Goal: Task Accomplishment & Management: Use online tool/utility

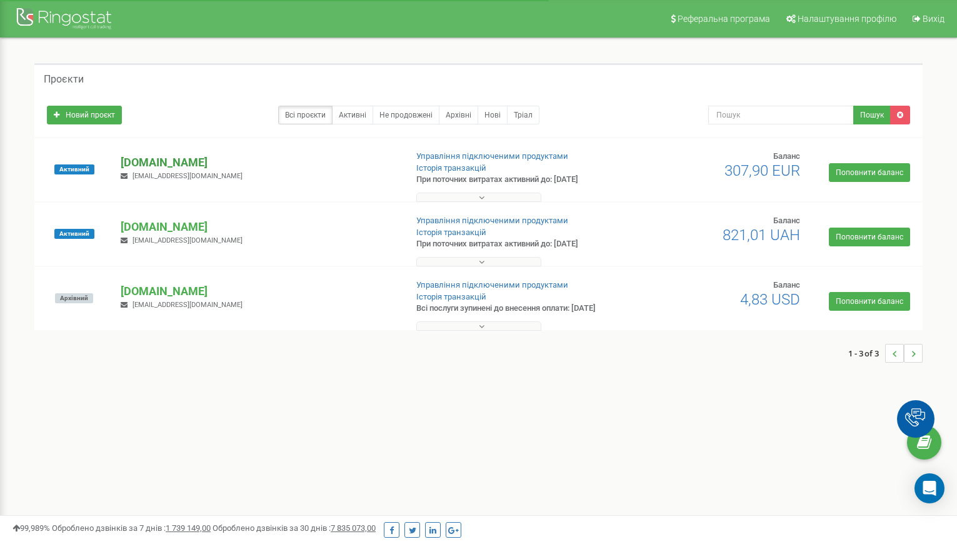
click at [153, 164] on p "[DOMAIN_NAME]" at bounding box center [258, 162] width 275 height 16
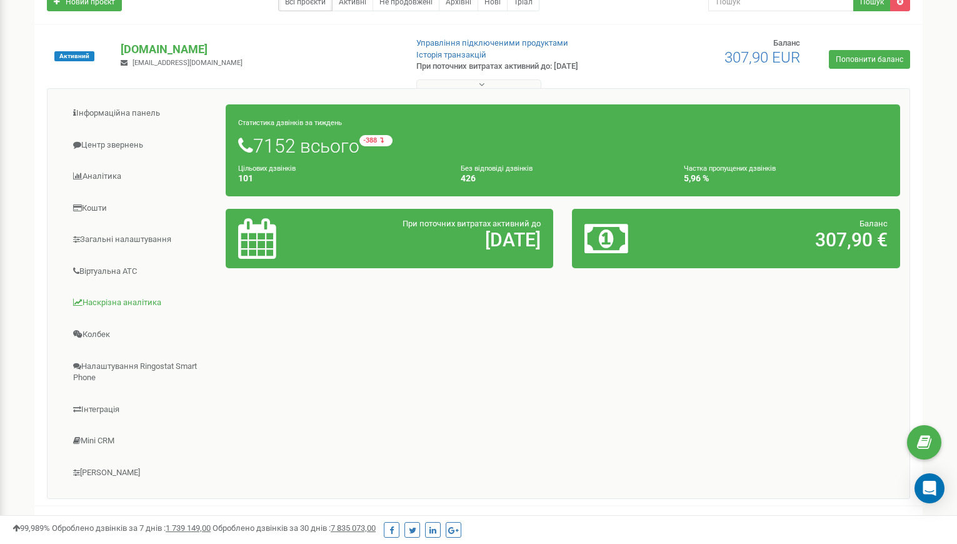
scroll to position [234, 0]
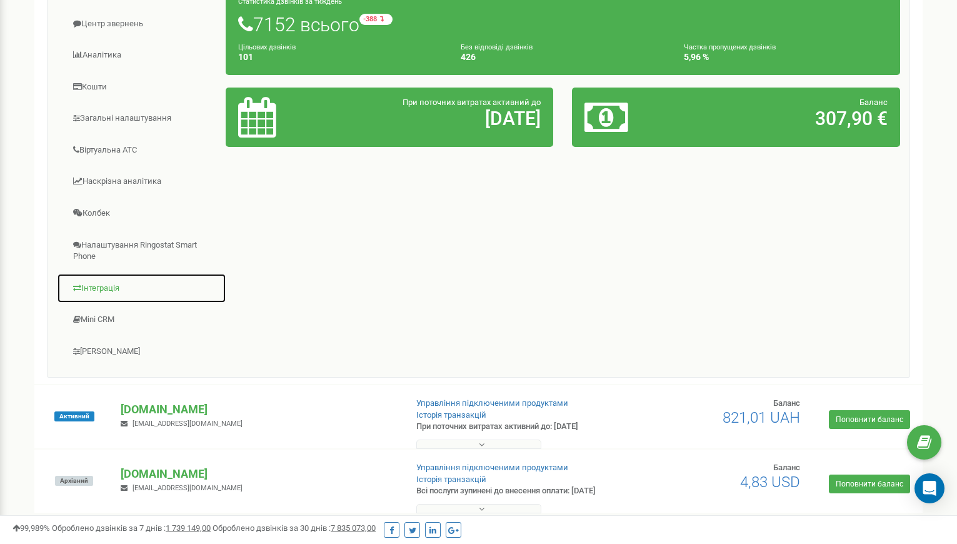
click at [99, 284] on link "Інтеграція" at bounding box center [141, 288] width 169 height 31
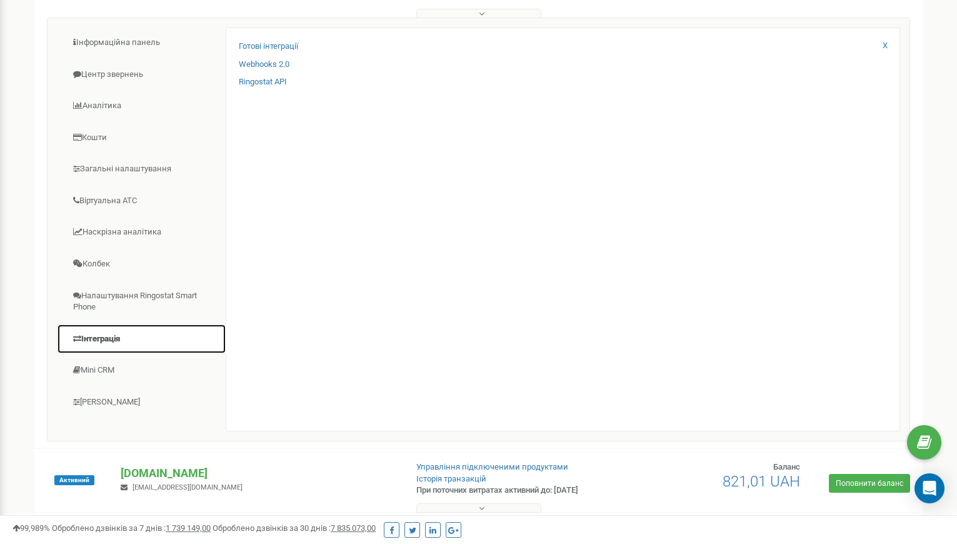
scroll to position [78, 0]
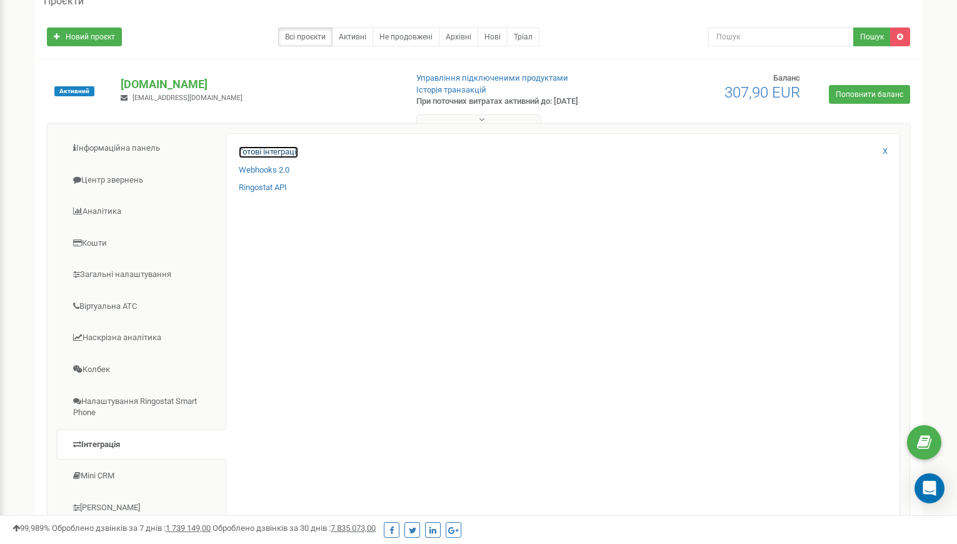
click at [274, 146] on link "Готові інтеграції" at bounding box center [268, 152] width 59 height 12
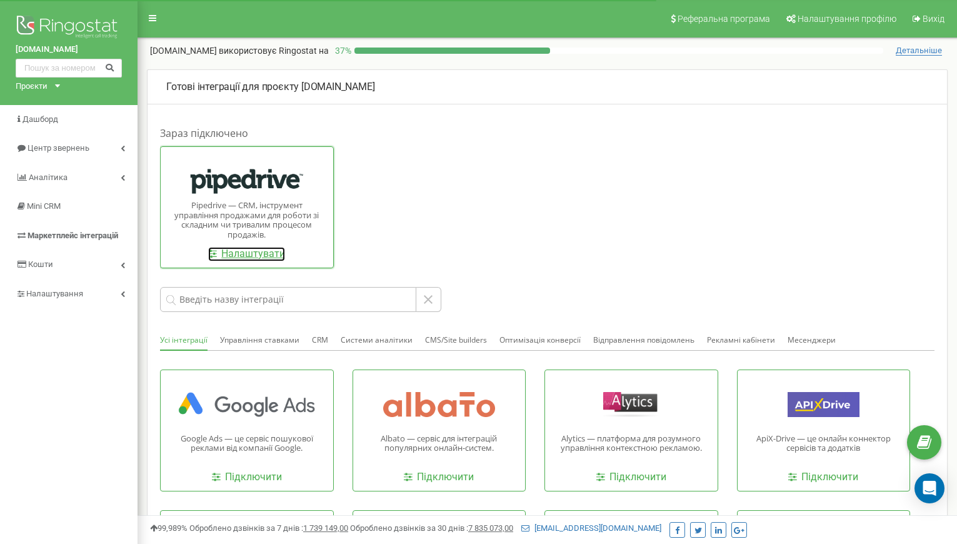
click at [258, 254] on link "Налаштувати" at bounding box center [246, 254] width 77 height 14
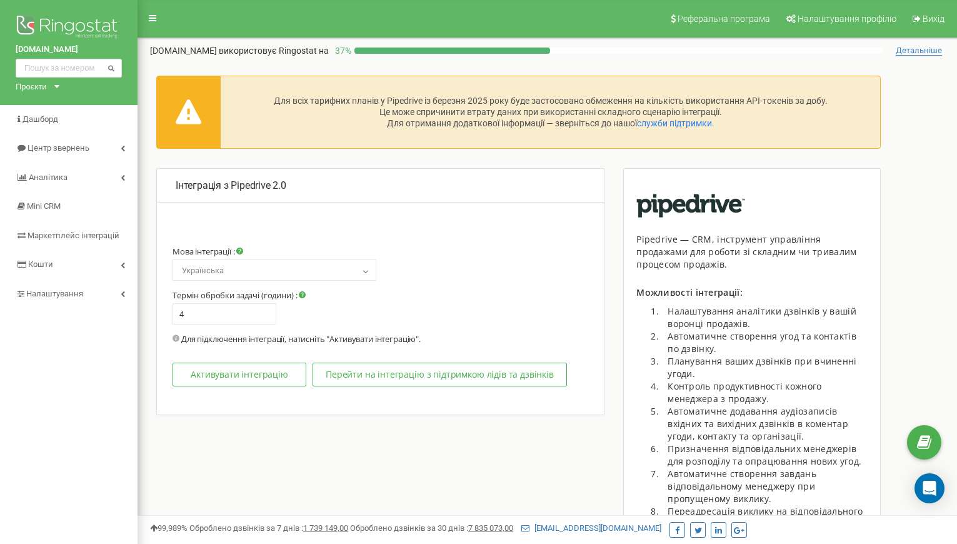
select select "en"
type input "1"
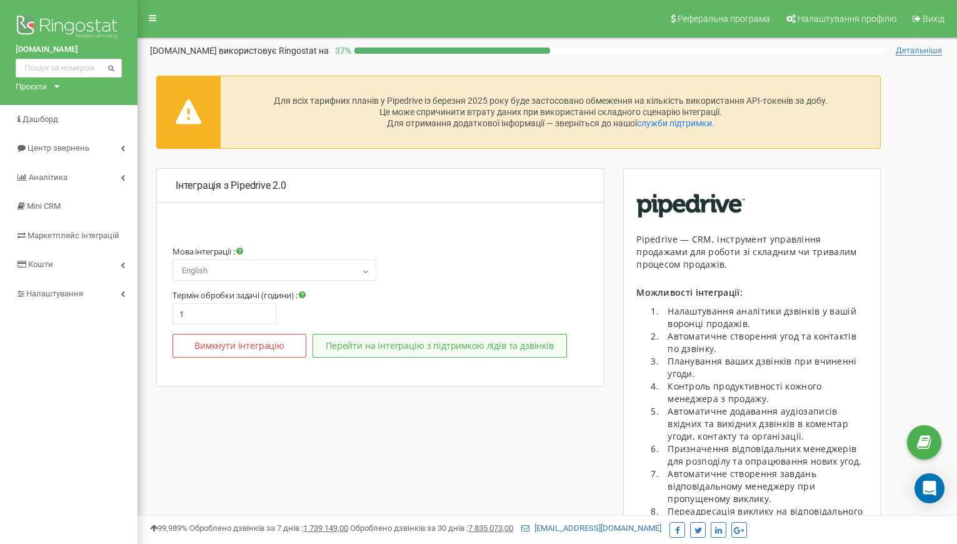
click at [391, 343] on button "Перейти на інтеграцію з підтримкою лідів та дзвінків" at bounding box center [439, 346] width 254 height 24
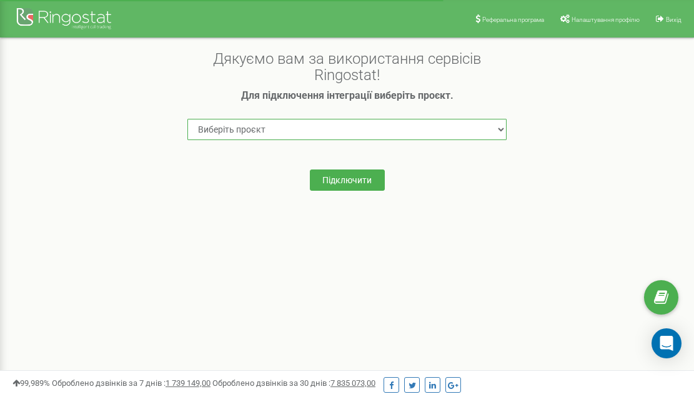
click at [246, 122] on select "Виберіть проєкт banirngst.ua practima.io rngstwallewalle.com" at bounding box center [346, 129] width 319 height 21
select select "88261"
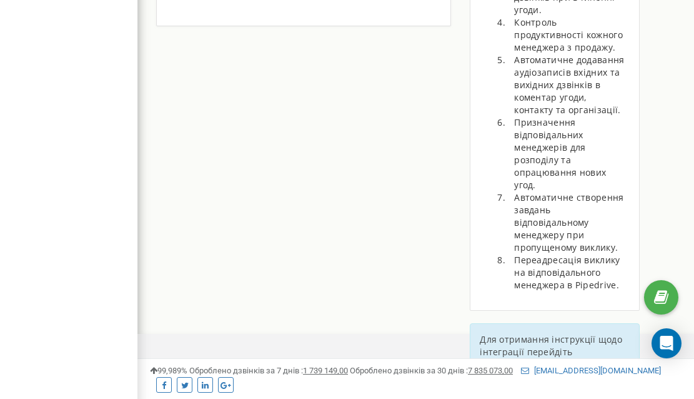
select select "en"
type input "0"
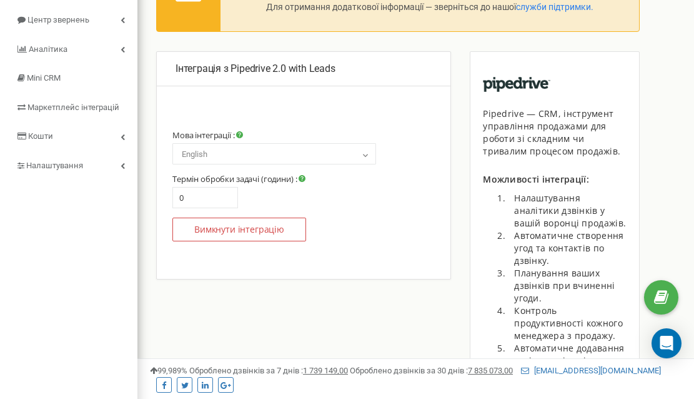
scroll to position [124, 0]
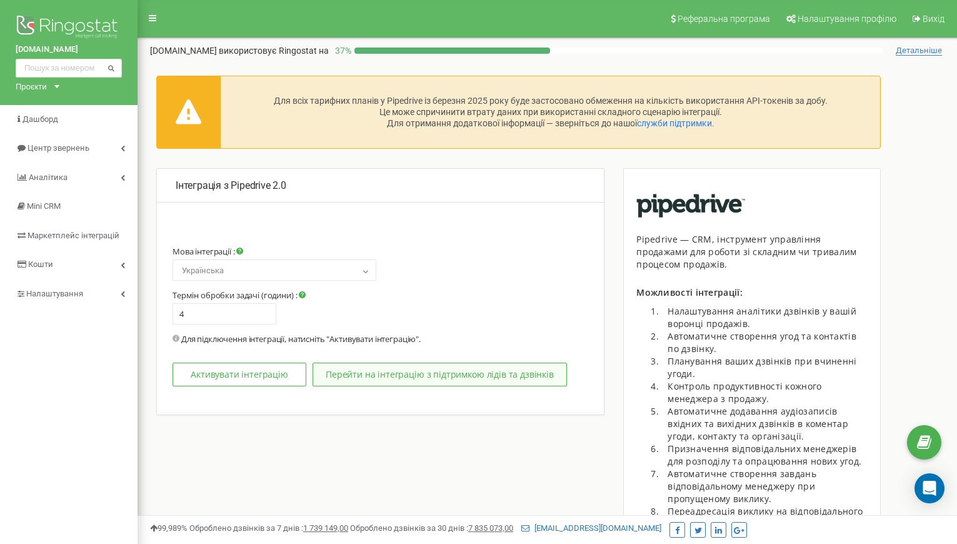
click at [444, 368] on button "Перейти на інтеграцію з підтримкою лідів та дзвінків" at bounding box center [439, 374] width 254 height 24
click at [412, 379] on button "Перейти на інтеграцію з підтримкою лідів та дзвінків" at bounding box center [439, 374] width 254 height 24
click at [48, 26] on img at bounding box center [69, 27] width 106 height 31
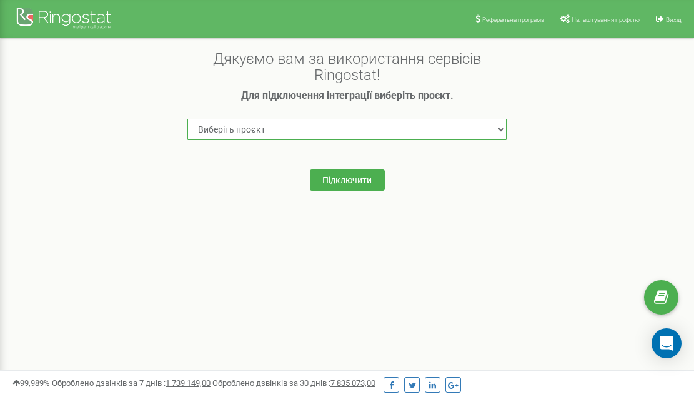
click at [486, 129] on select "Виберіть проєкт banirngst.ua practima.io rngstwallewalle.com" at bounding box center [346, 129] width 319 height 21
select select "88261"
click at [187, 119] on select "Виберіть проєкт banirngst.ua practima.io rngstwallewalle.com" at bounding box center [346, 129] width 319 height 21
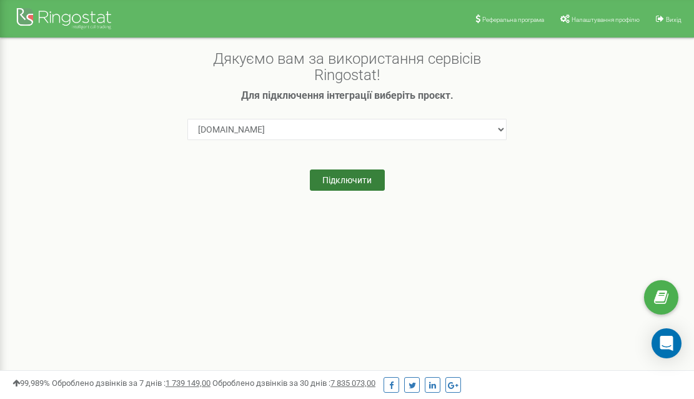
click at [356, 179] on button "Підключити" at bounding box center [347, 179] width 75 height 21
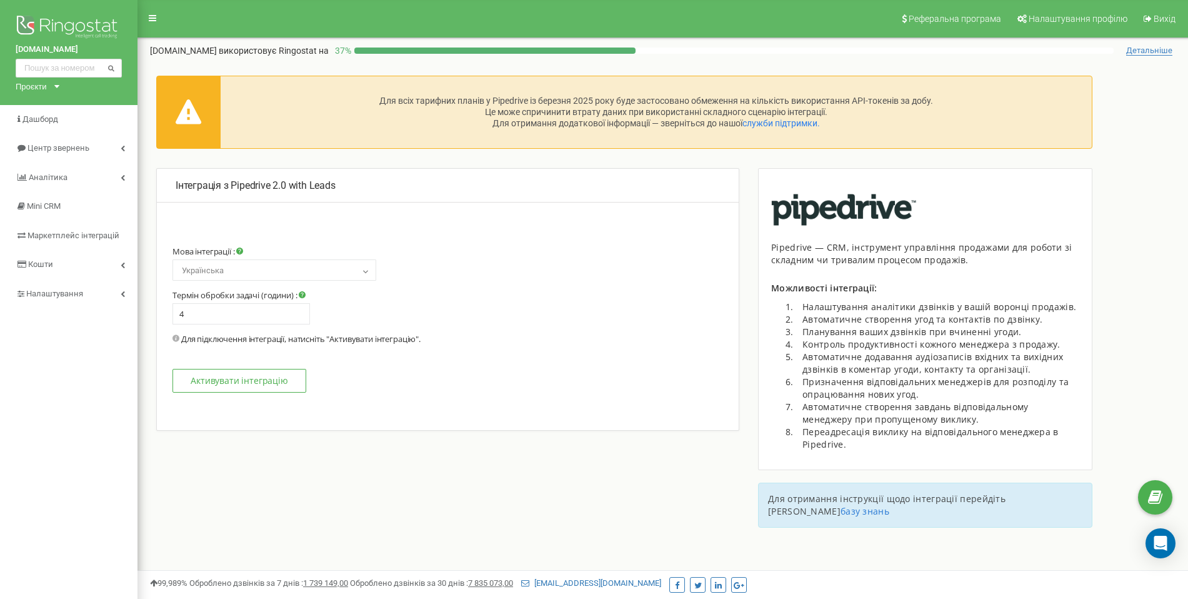
select select "en"
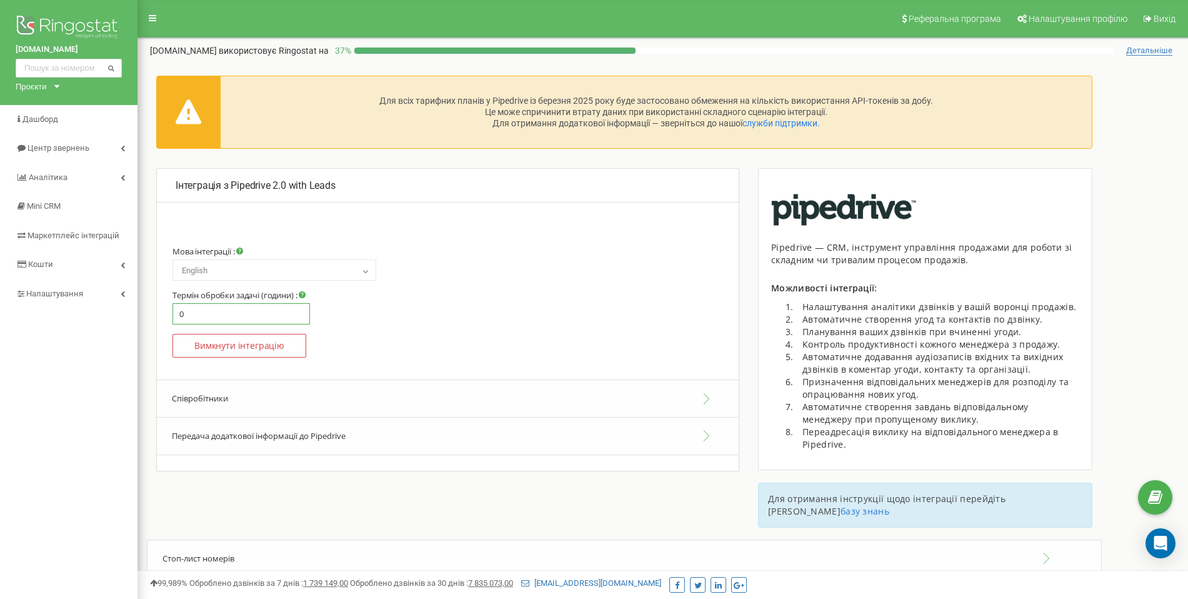
drag, startPoint x: 191, startPoint y: 315, endPoint x: 164, endPoint y: 307, distance: 28.5
click at [164, 307] on div "Інтеграція з Pipedrive 2.0 with Leads Мова інтеграції : Русский Українська Engl…" at bounding box center [447, 319] width 583 height 303
type input "1"
click at [153, 347] on div "Інтеграція з Pipedrive 2.0 with Leads Мова інтеграції : Русский Українська Engl…" at bounding box center [448, 338] width 602 height 341
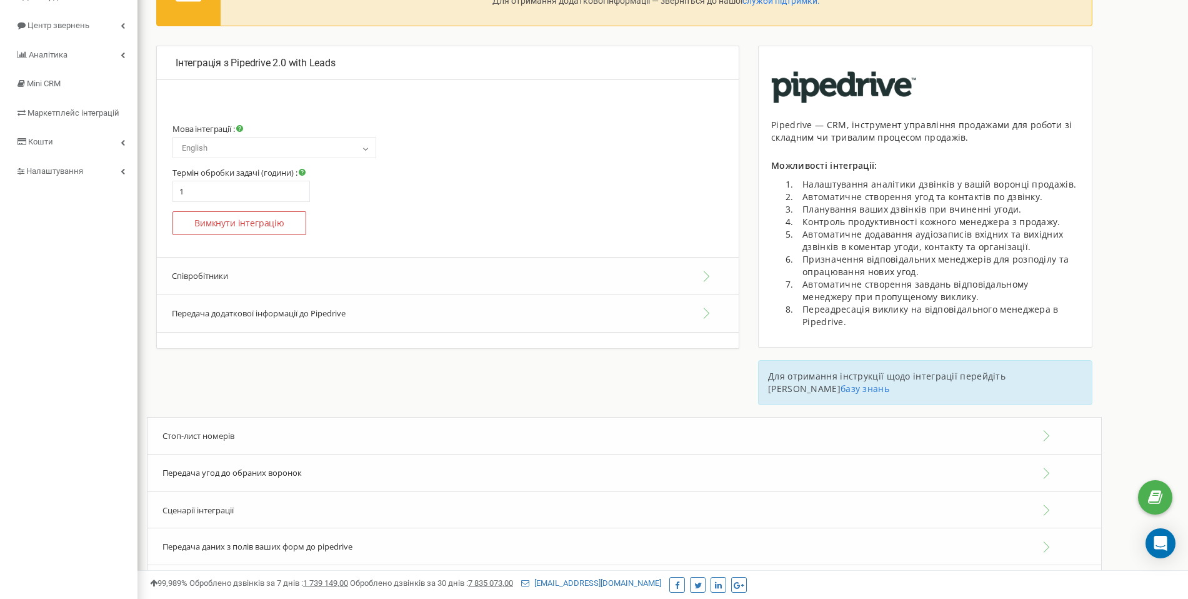
scroll to position [152, 0]
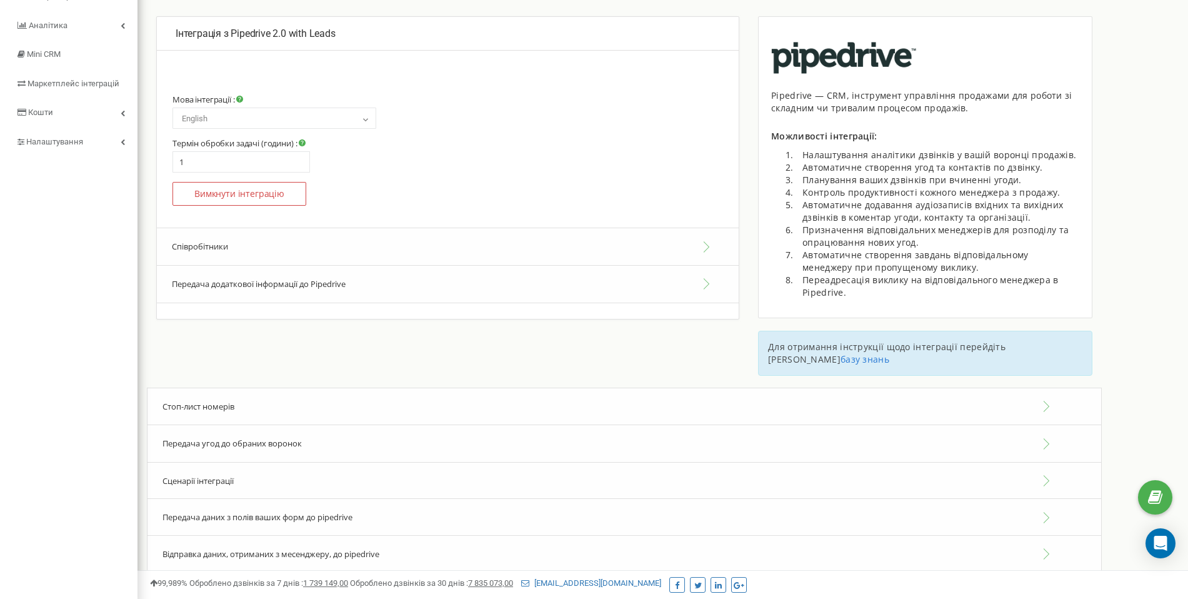
click at [182, 249] on button "Співробітники" at bounding box center [448, 246] width 582 height 38
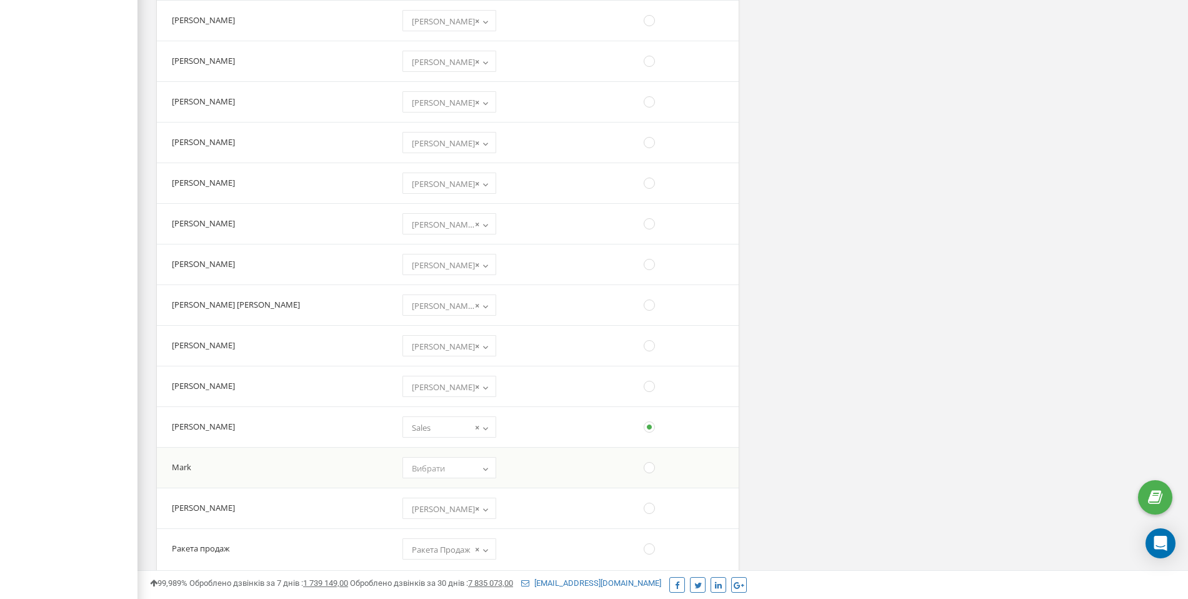
scroll to position [1202, 0]
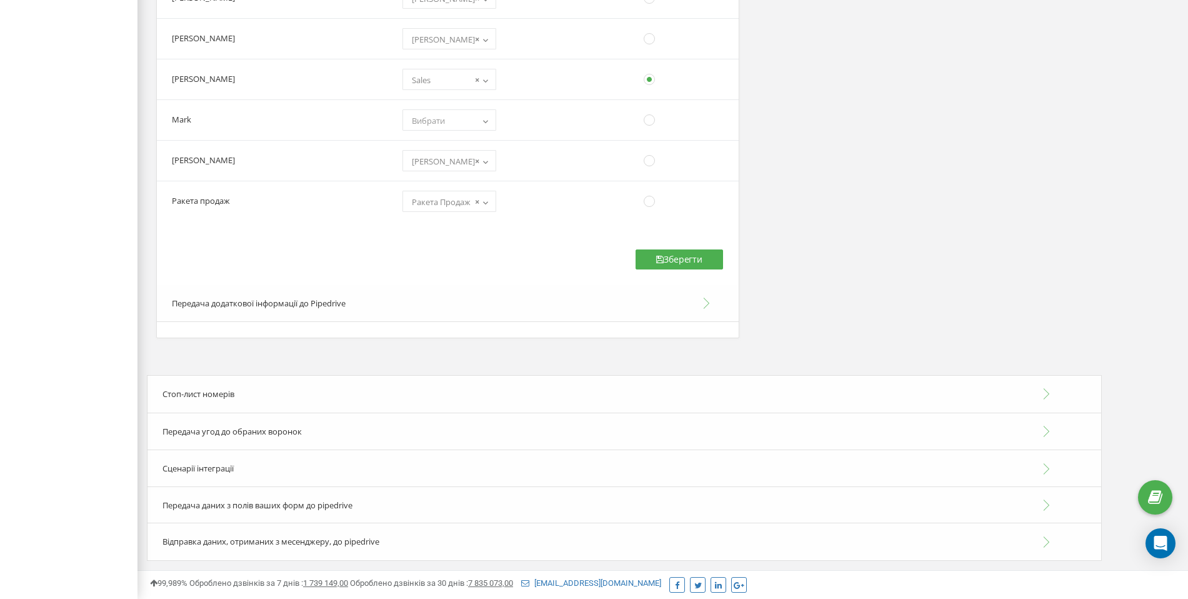
click at [220, 306] on button "Передача додаткової інформації до Pipedrive" at bounding box center [448, 303] width 582 height 37
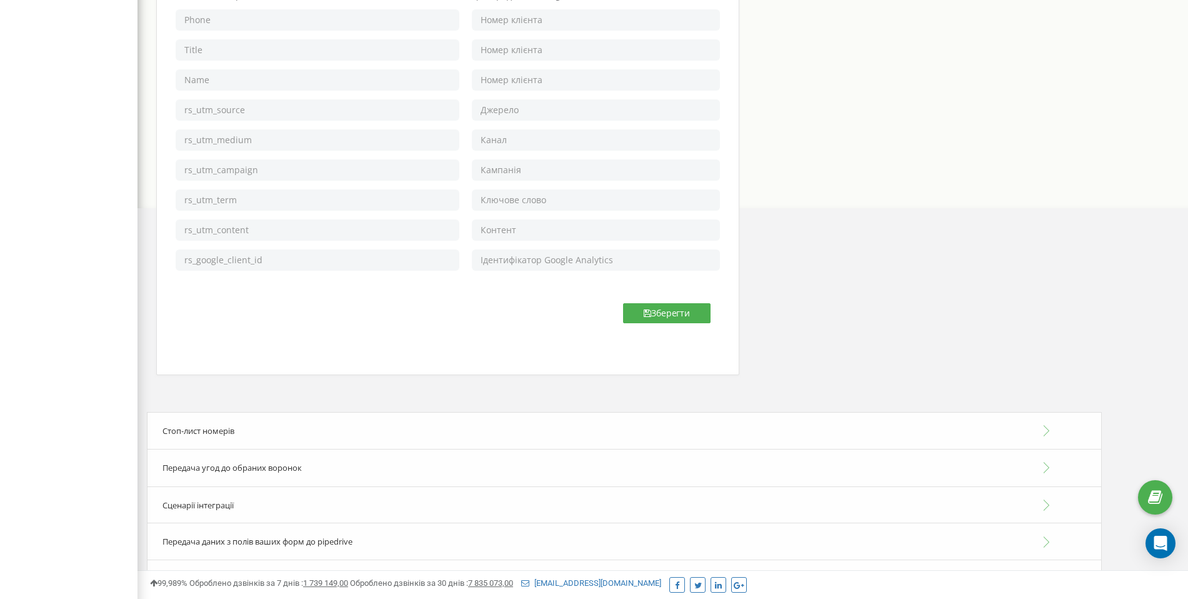
scroll to position [569, 0]
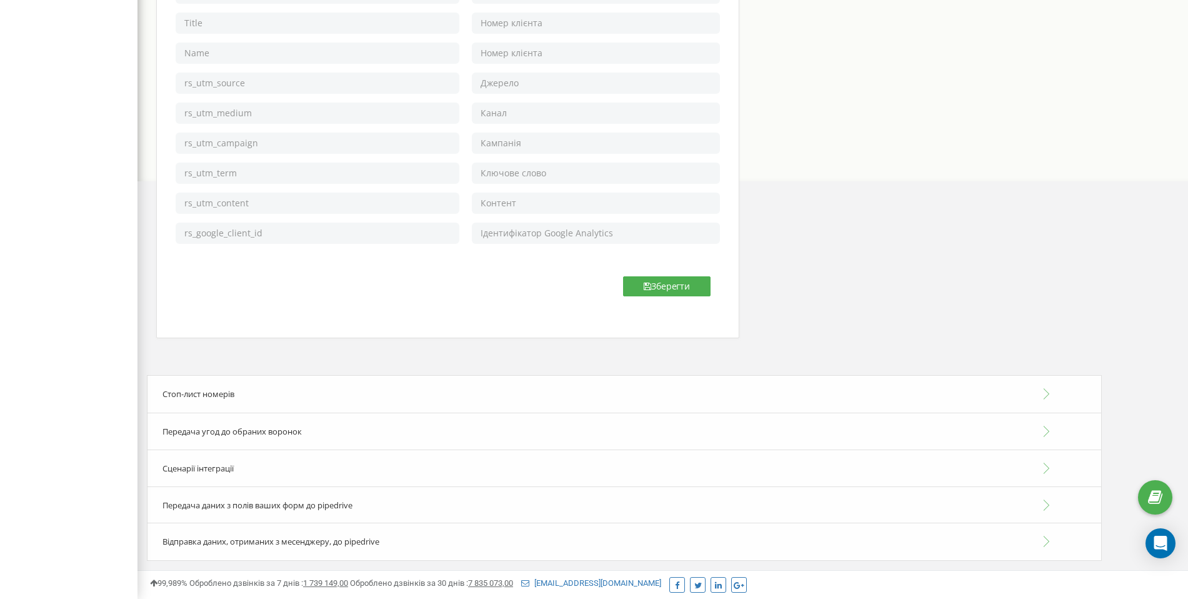
click at [191, 398] on div "Стоп-лист номерів" at bounding box center [624, 394] width 955 height 38
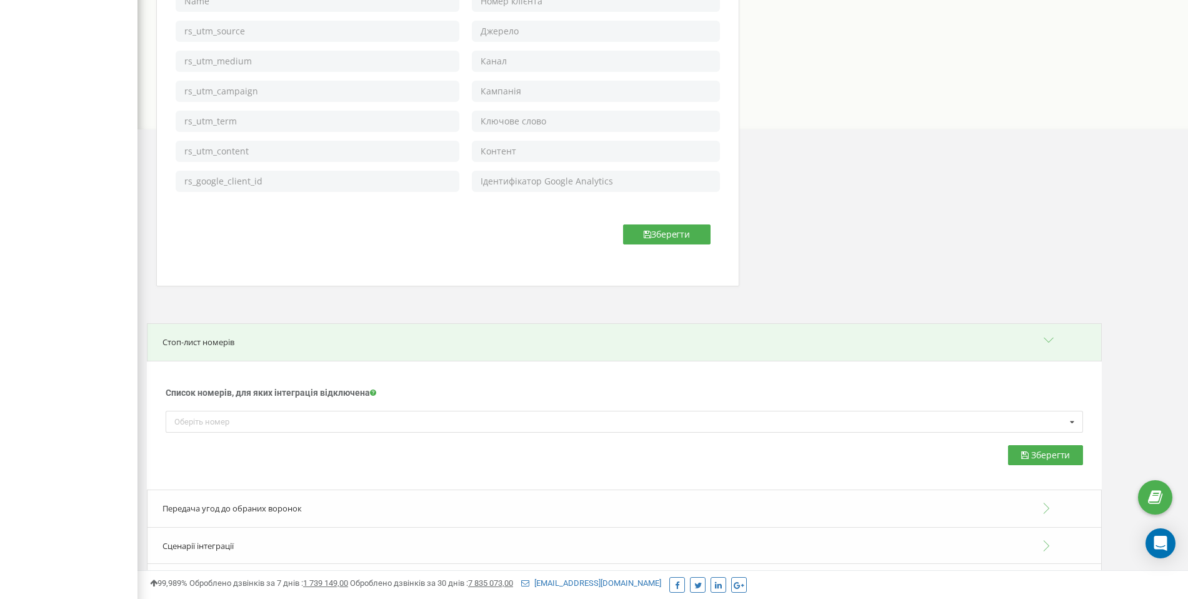
scroll to position [698, 0]
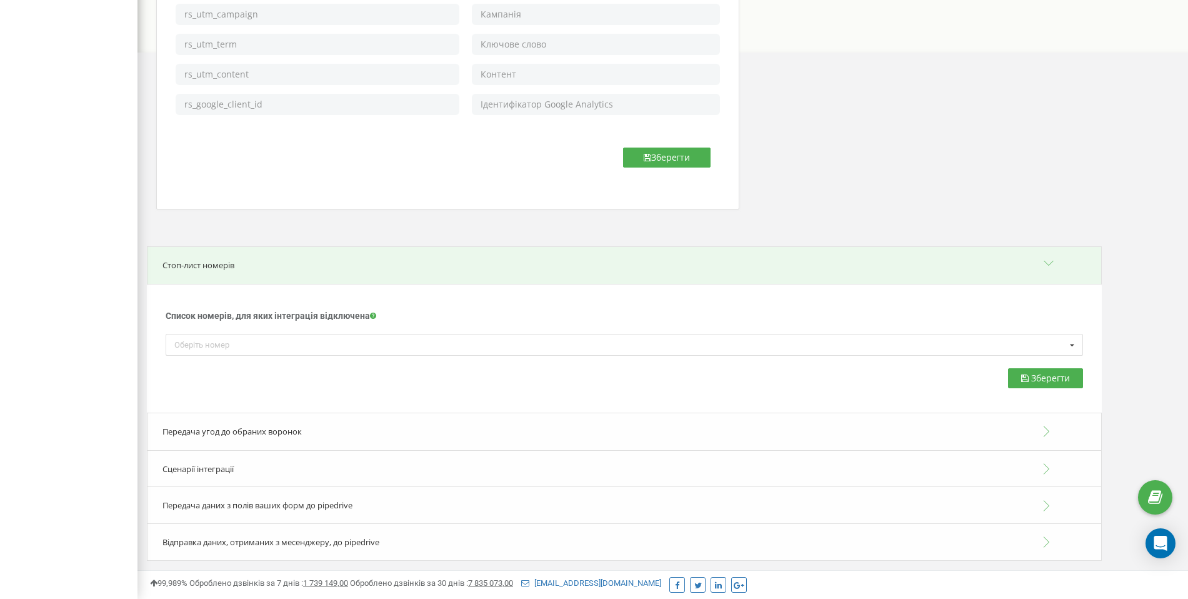
click at [196, 398] on span "Передача угод до обраних воронок" at bounding box center [231, 431] width 139 height 11
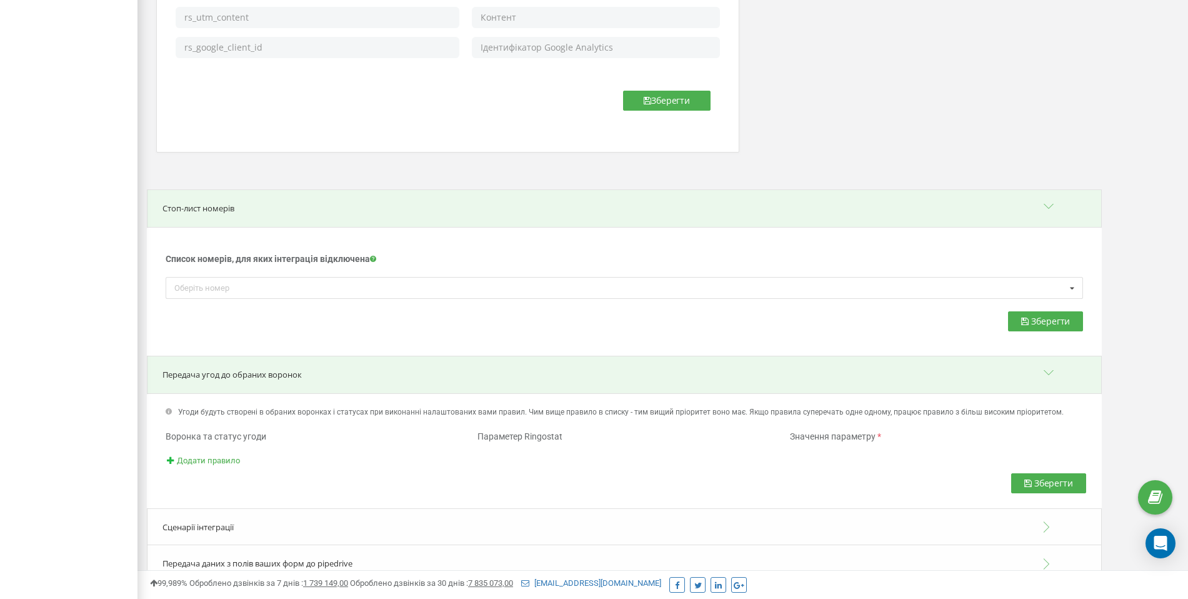
scroll to position [814, 0]
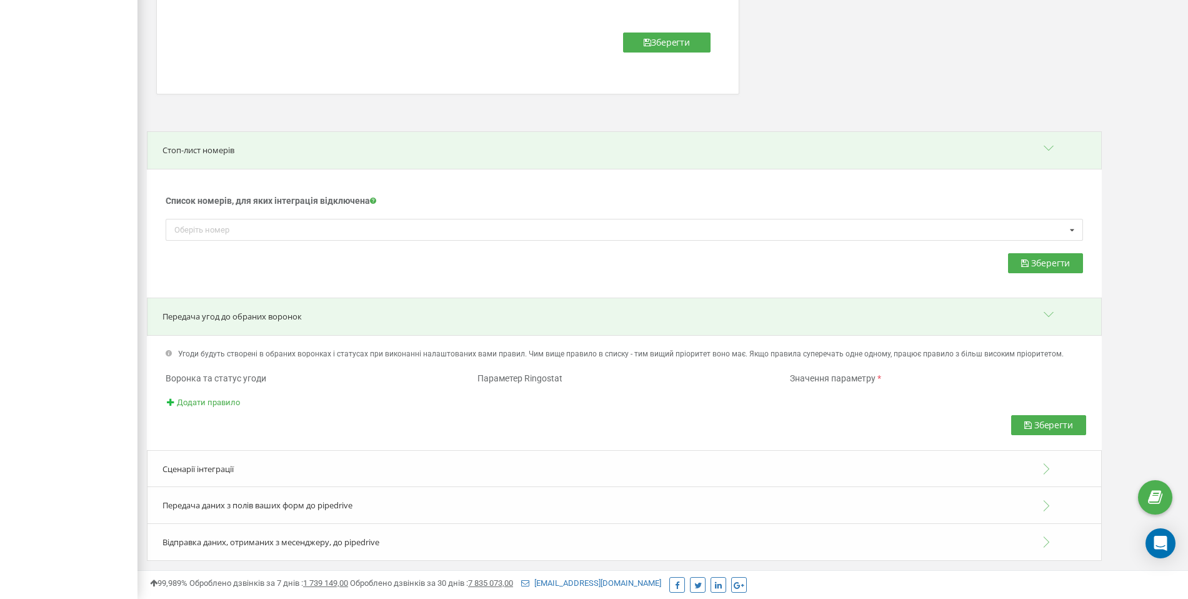
click at [214, 398] on span "Сценарії інтеграції" at bounding box center [197, 468] width 71 height 11
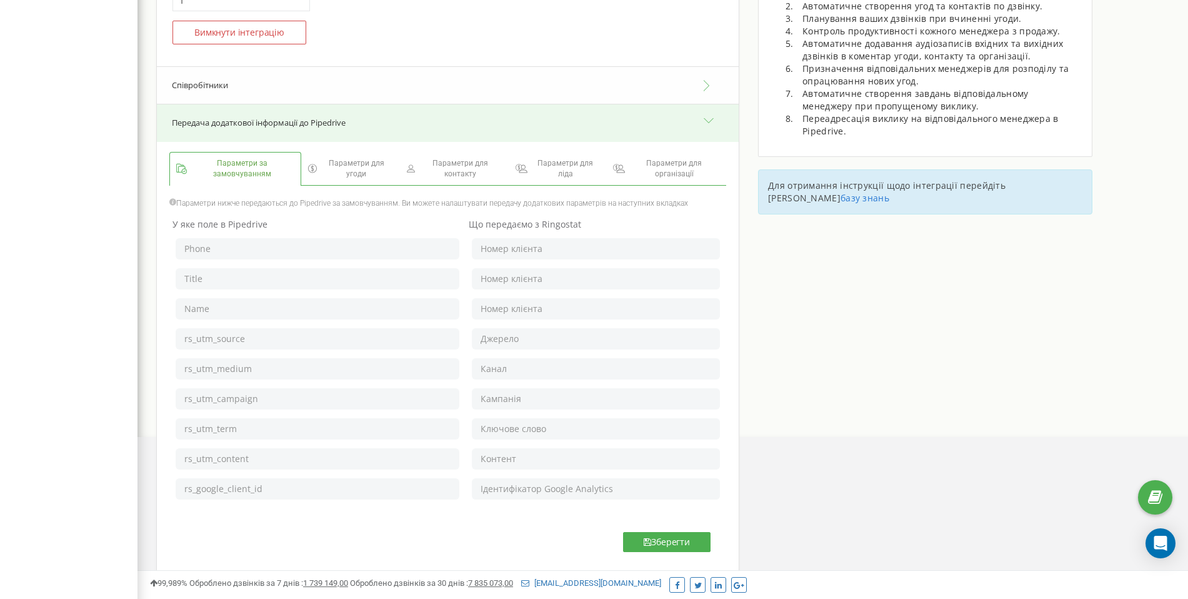
scroll to position [111, 0]
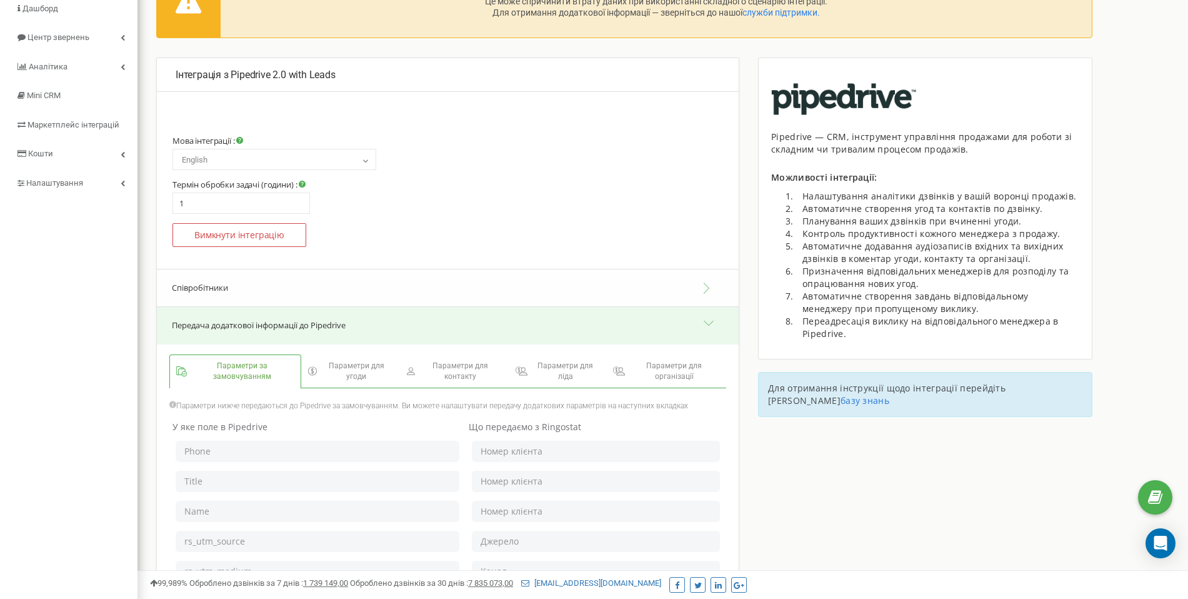
click at [311, 324] on button "Передача додаткової інформації до Pipedrive" at bounding box center [448, 325] width 582 height 37
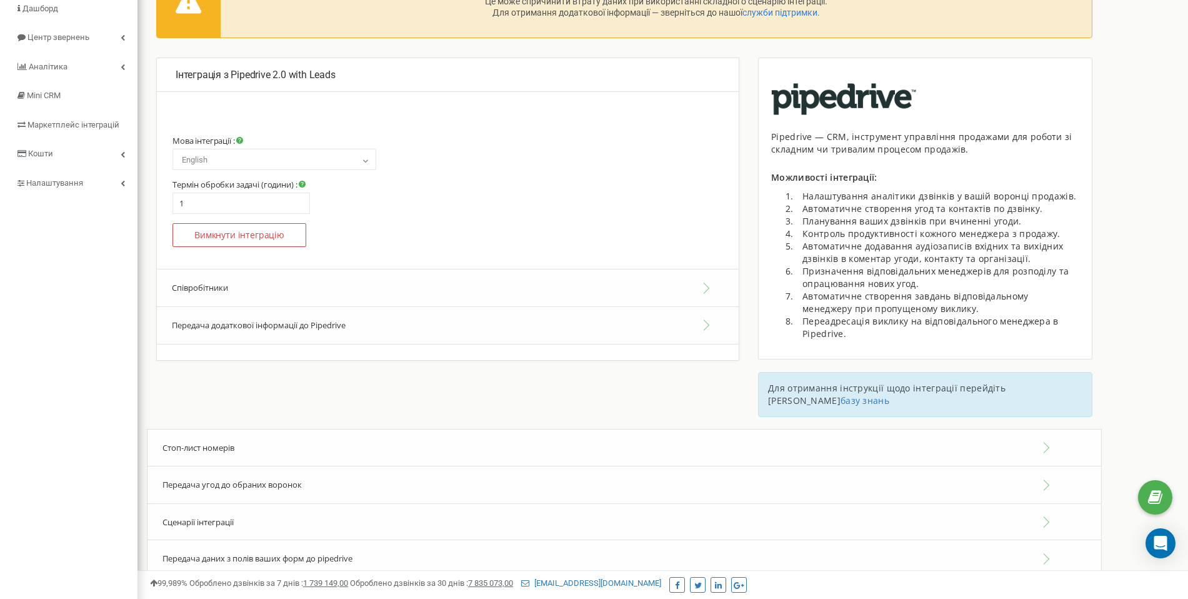
click at [312, 280] on button "Співробітники" at bounding box center [448, 288] width 582 height 38
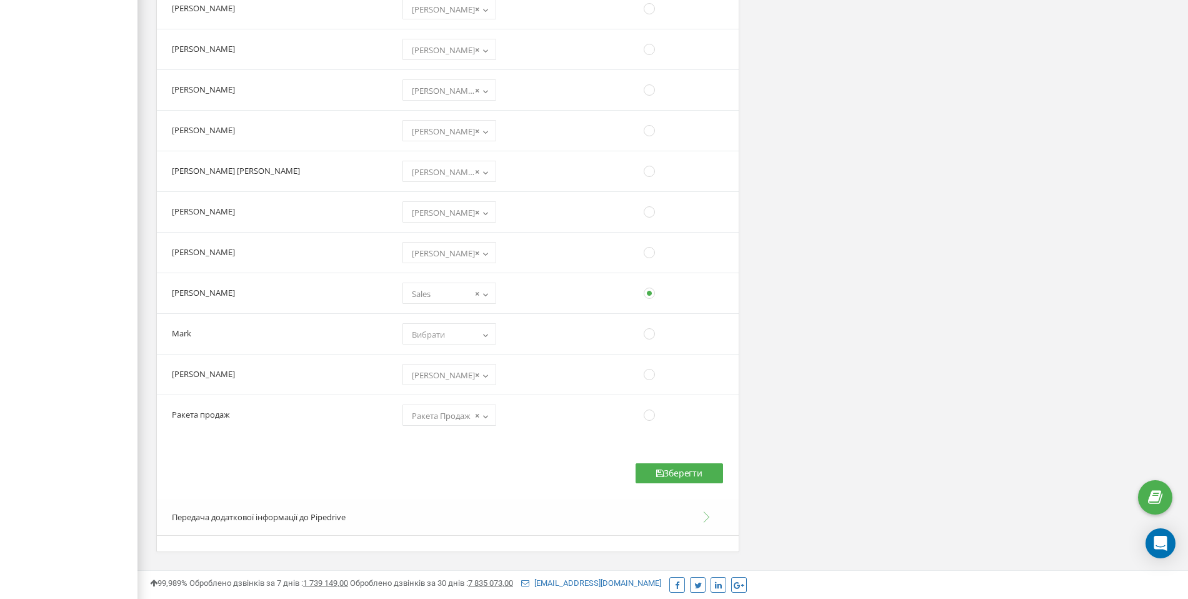
scroll to position [1202, 0]
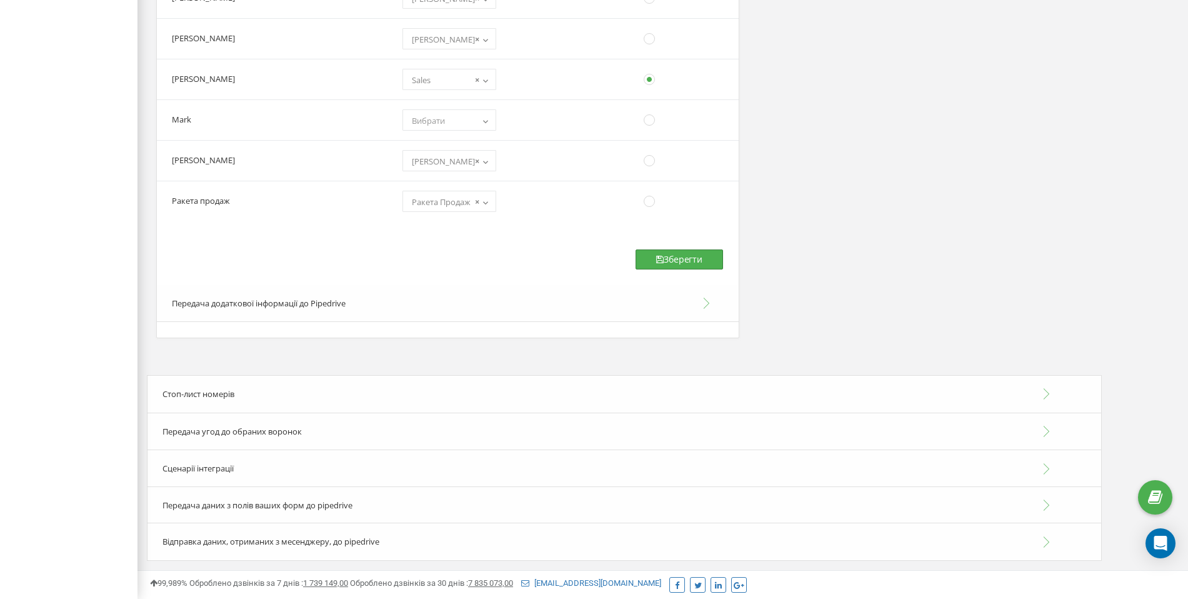
click at [676, 252] on button "Зберегти" at bounding box center [679, 259] width 87 height 20
click at [216, 398] on span "Сценарії інтеграції" at bounding box center [197, 467] width 71 height 11
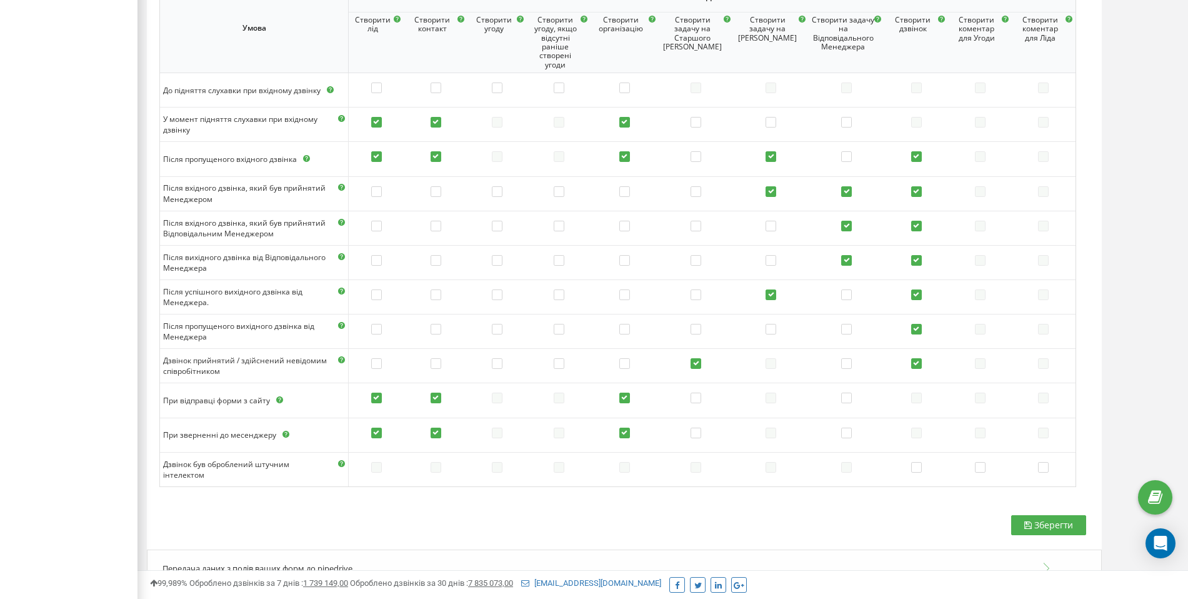
scroll to position [1671, 0]
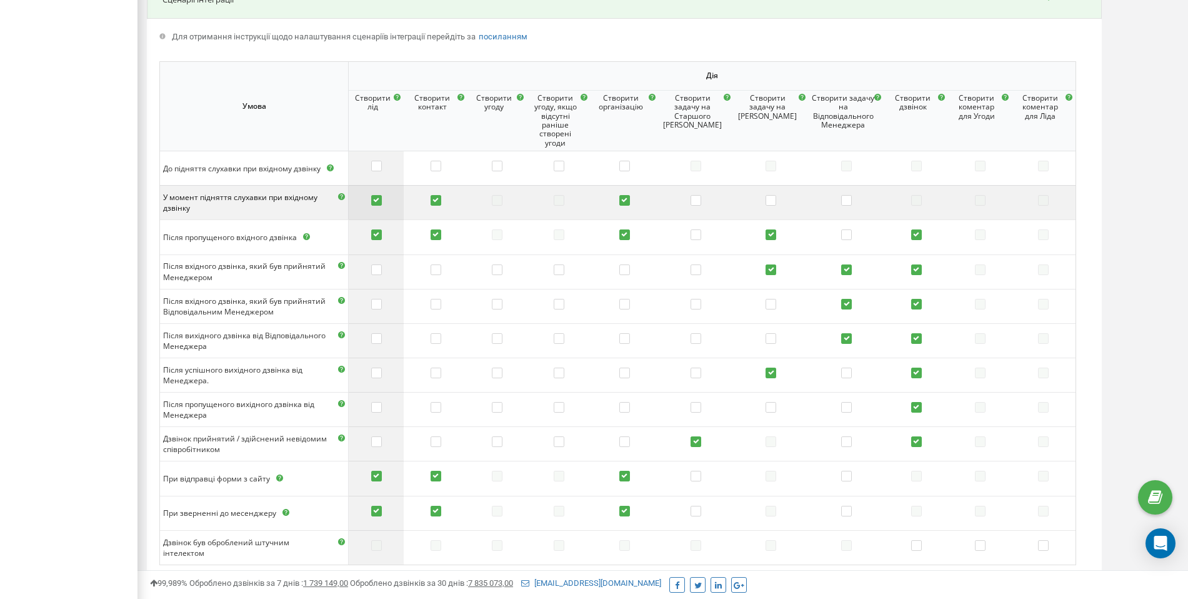
click at [381, 201] on label at bounding box center [376, 201] width 11 height 12
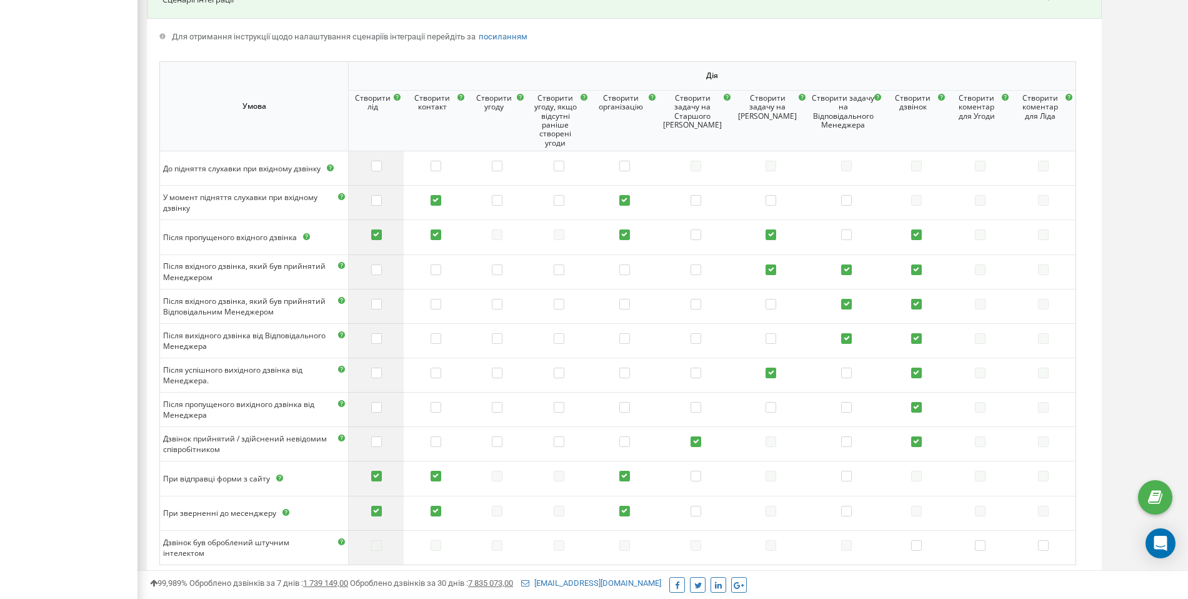
click at [382, 238] on label at bounding box center [376, 235] width 11 height 12
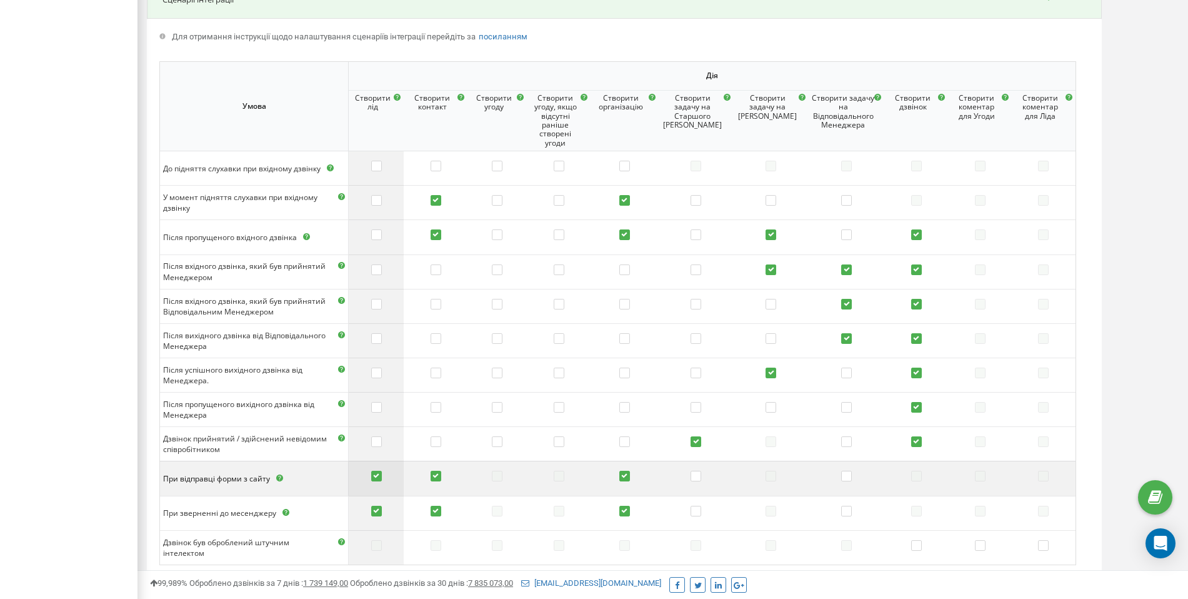
click at [382, 398] on label at bounding box center [376, 477] width 11 height 12
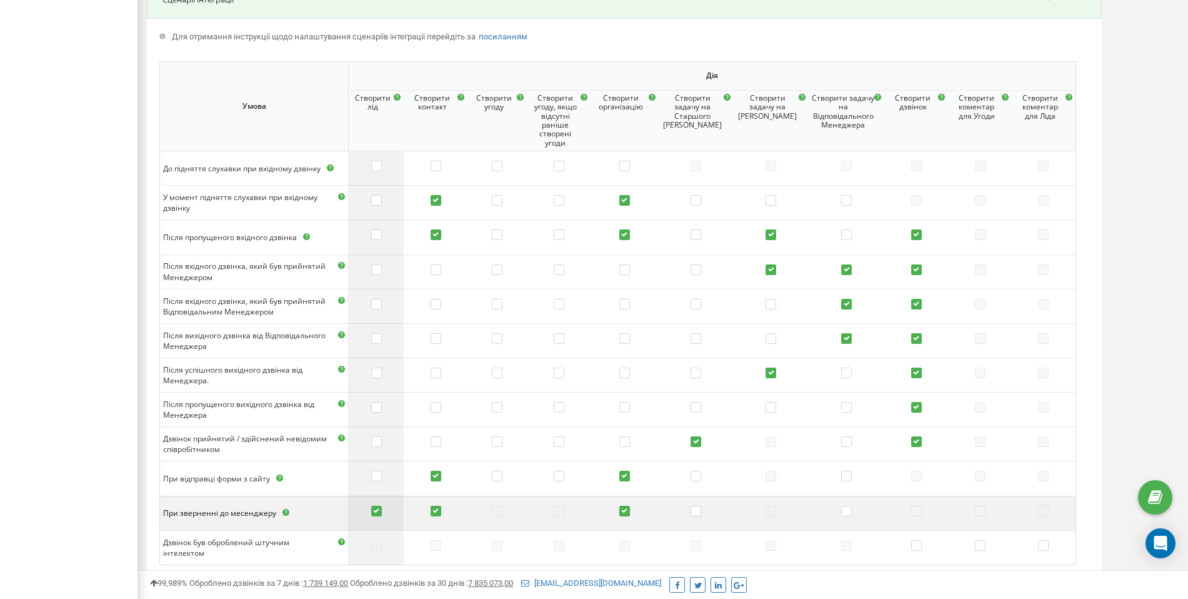
click at [382, 398] on label at bounding box center [376, 512] width 11 height 12
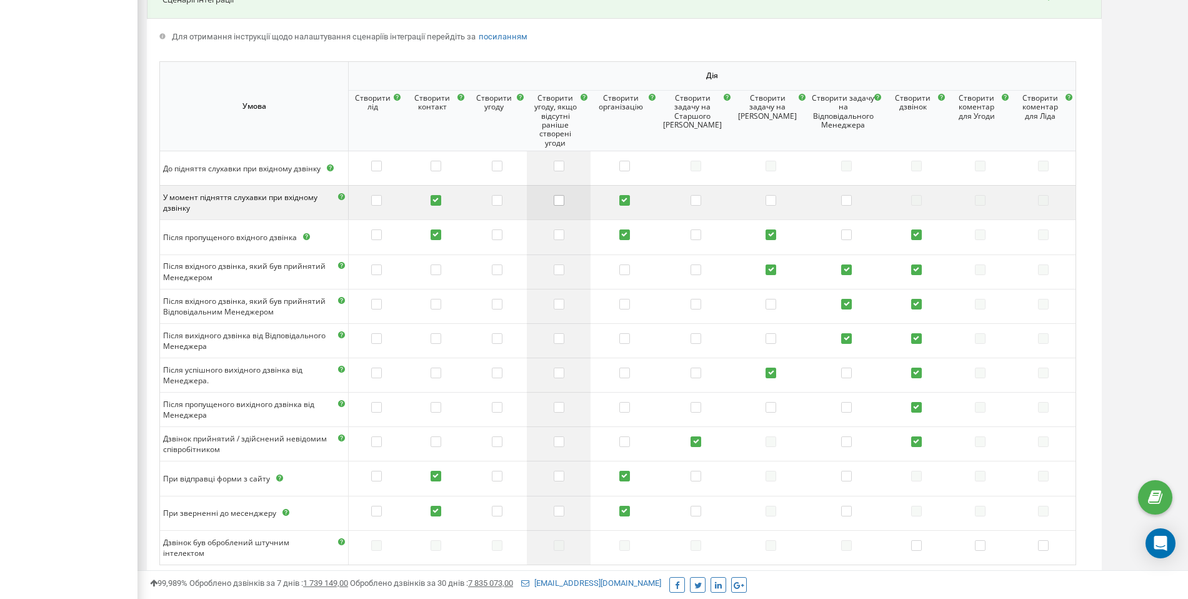
click at [564, 206] on label at bounding box center [559, 201] width 11 height 12
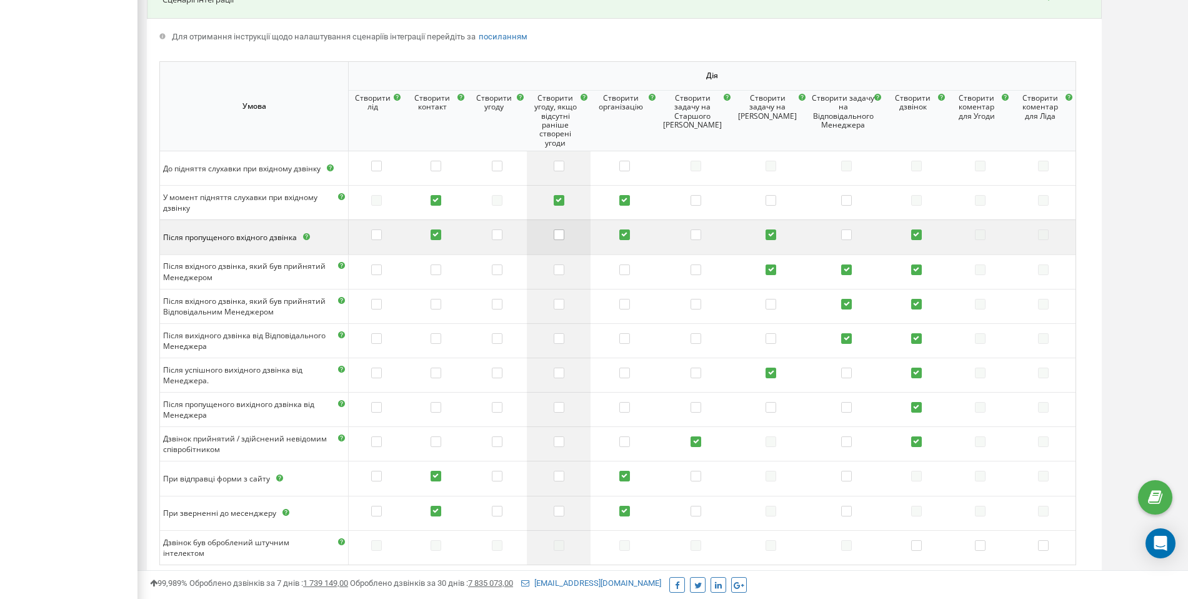
click at [564, 232] on label at bounding box center [559, 235] width 11 height 12
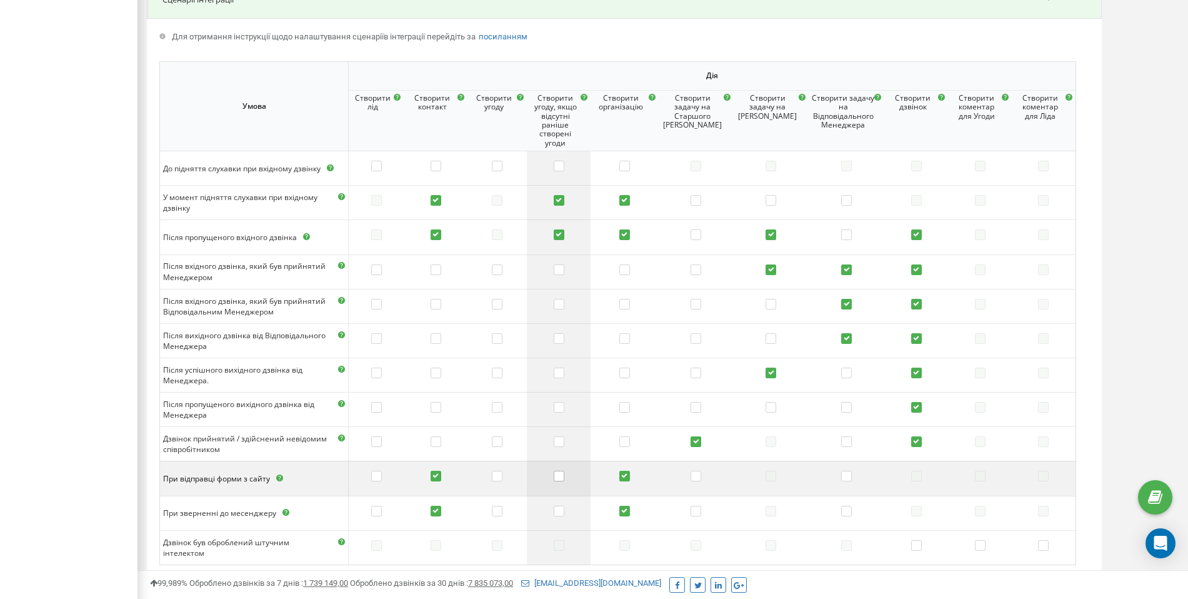
click at [564, 398] on label at bounding box center [559, 477] width 11 height 12
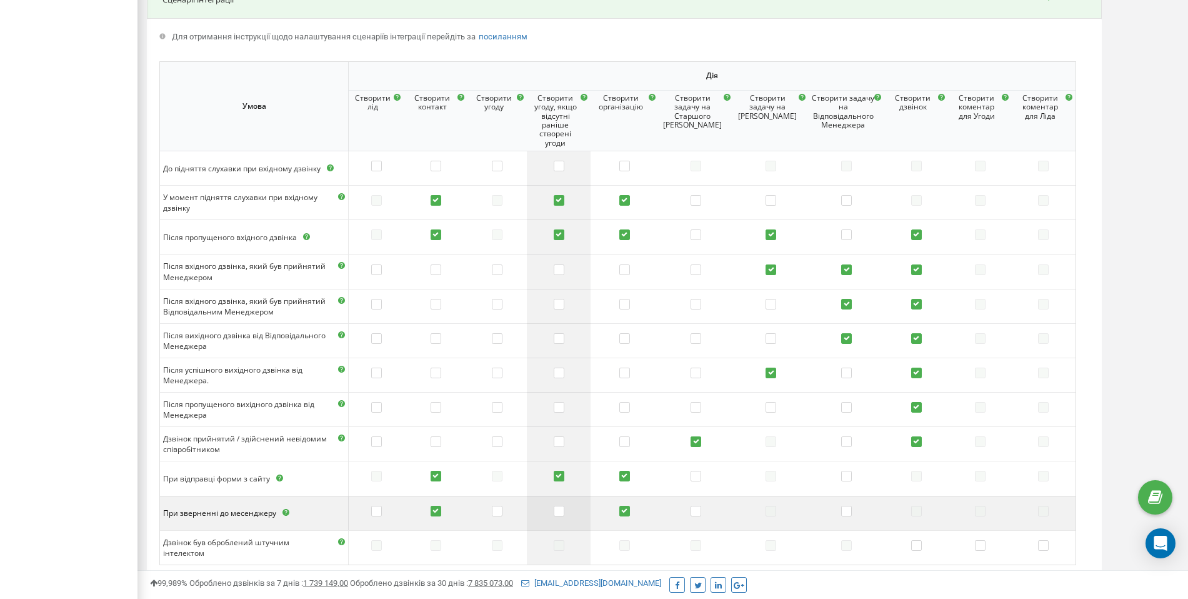
click at [577, 398] on td at bounding box center [559, 513] width 64 height 34
click at [564, 398] on label at bounding box center [559, 512] width 11 height 12
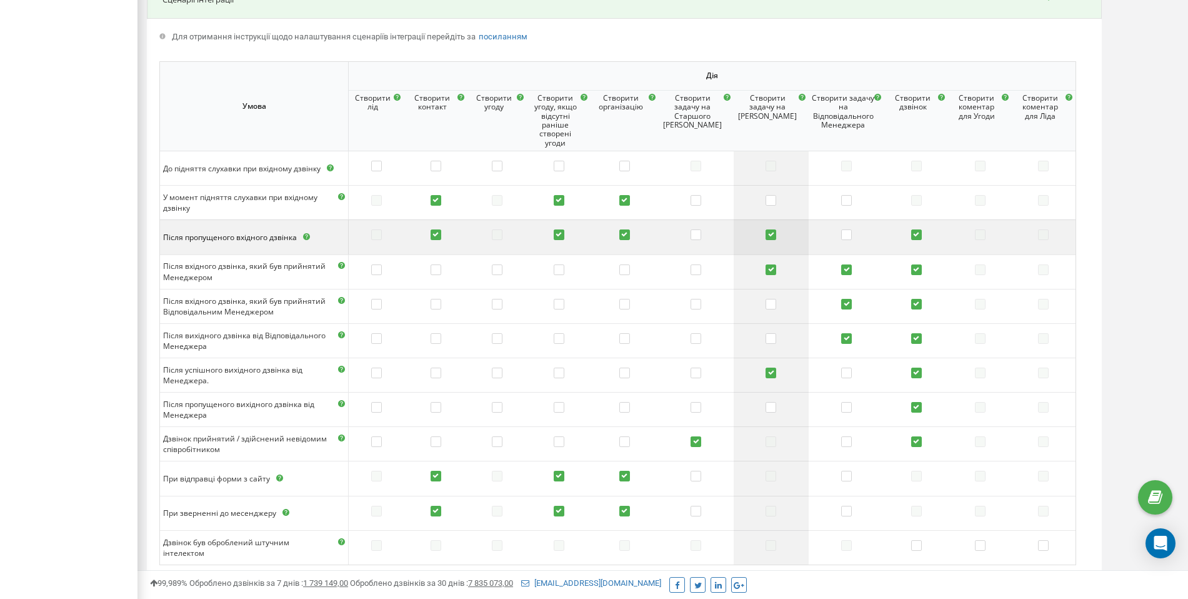
click at [694, 230] on label at bounding box center [771, 235] width 11 height 12
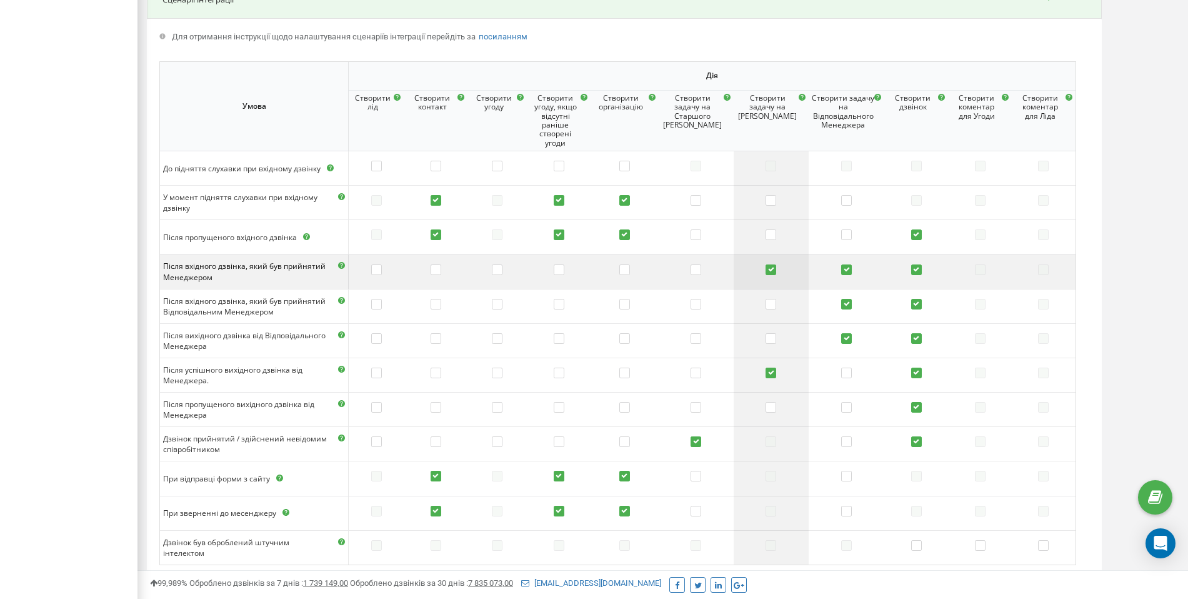
click at [694, 269] on label at bounding box center [771, 270] width 11 height 12
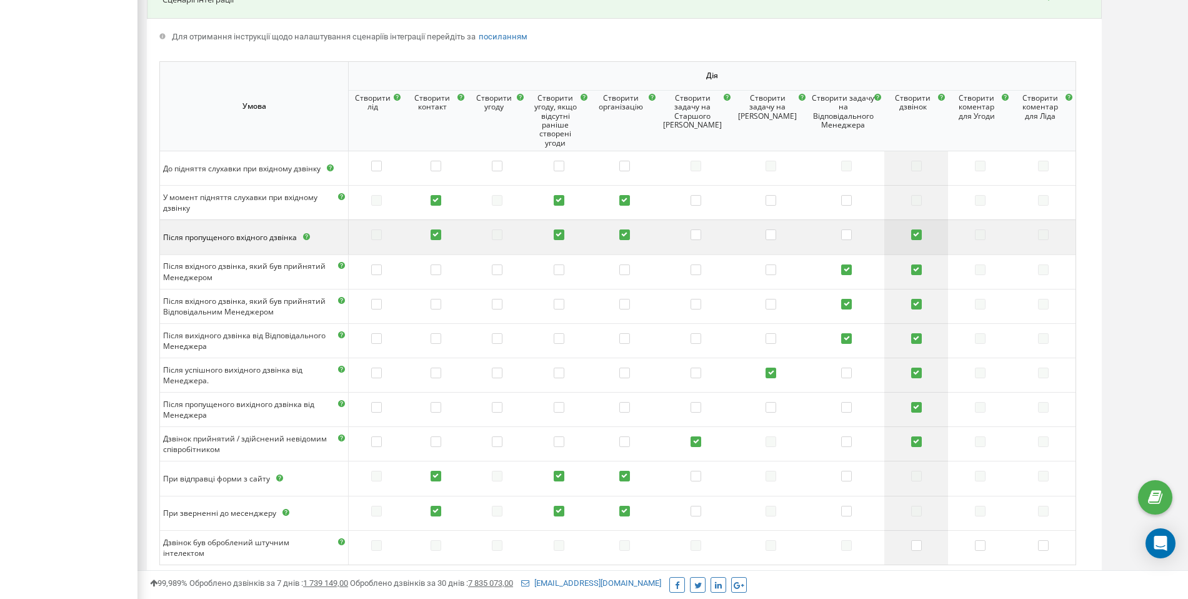
click at [694, 236] on label at bounding box center [916, 235] width 11 height 12
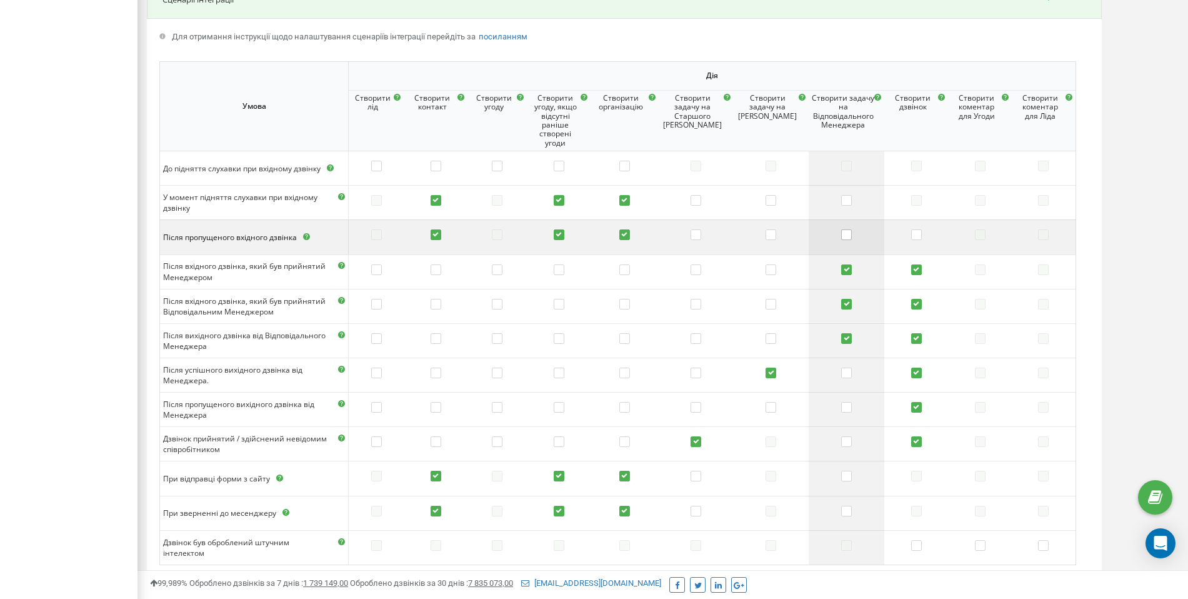
click at [694, 236] on label at bounding box center [846, 235] width 11 height 12
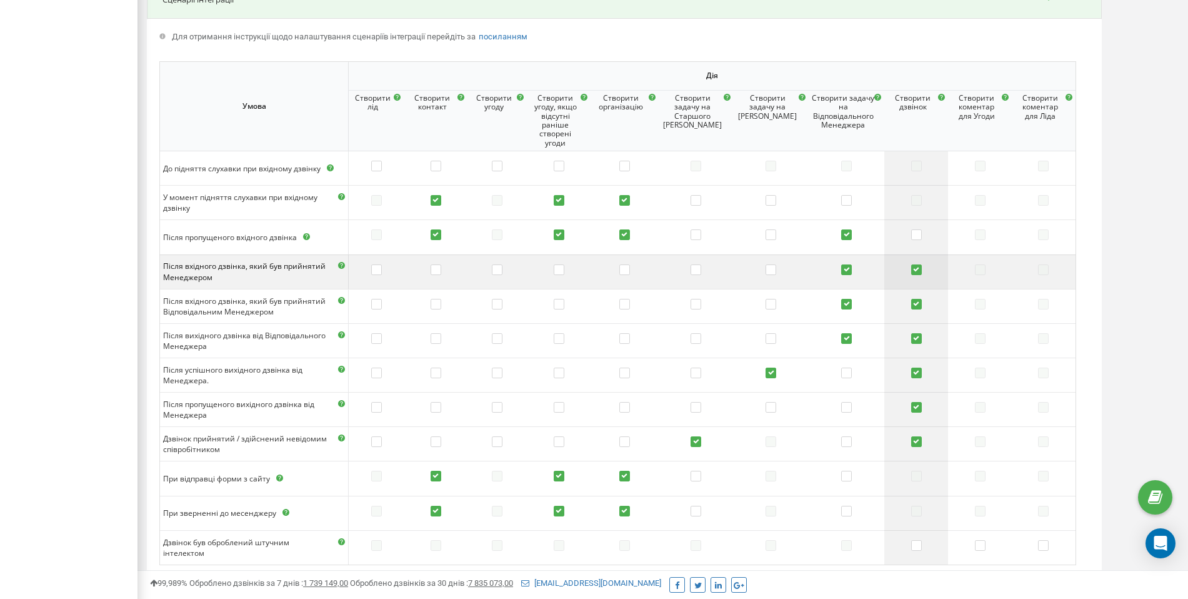
click at [694, 274] on label at bounding box center [916, 270] width 11 height 12
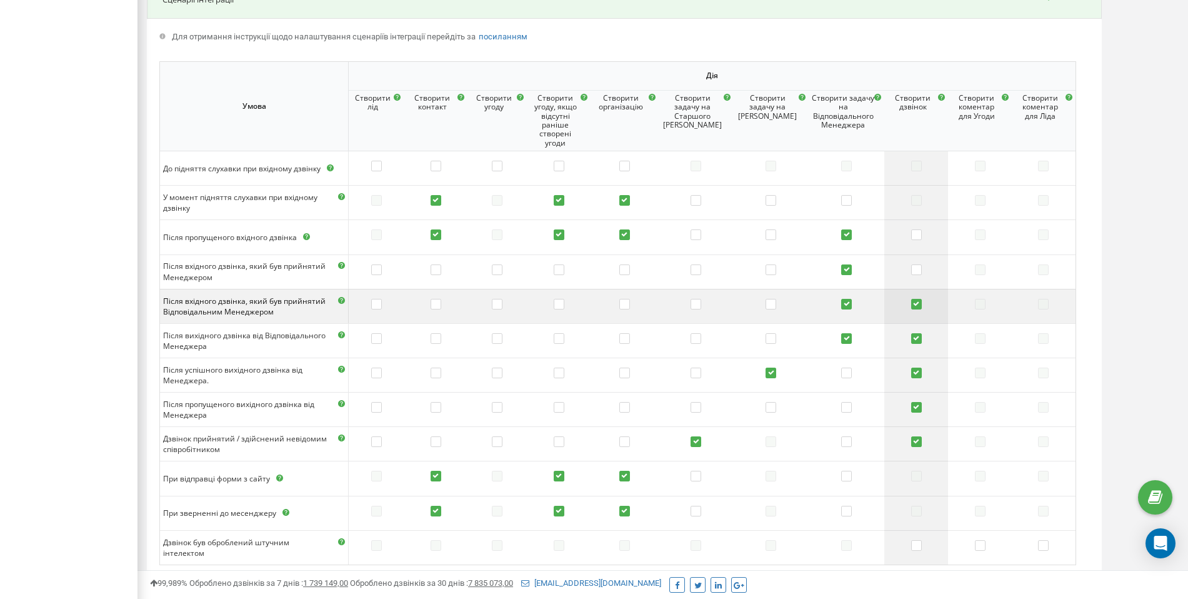
click at [694, 304] on label at bounding box center [916, 305] width 11 height 12
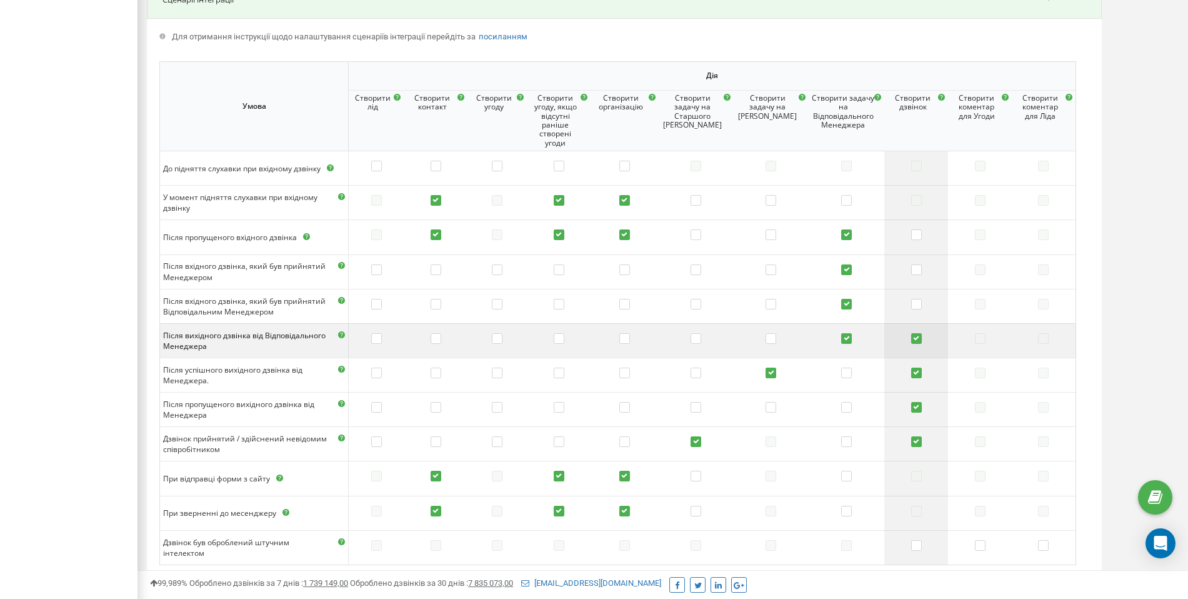
click at [694, 339] on label at bounding box center [916, 339] width 11 height 12
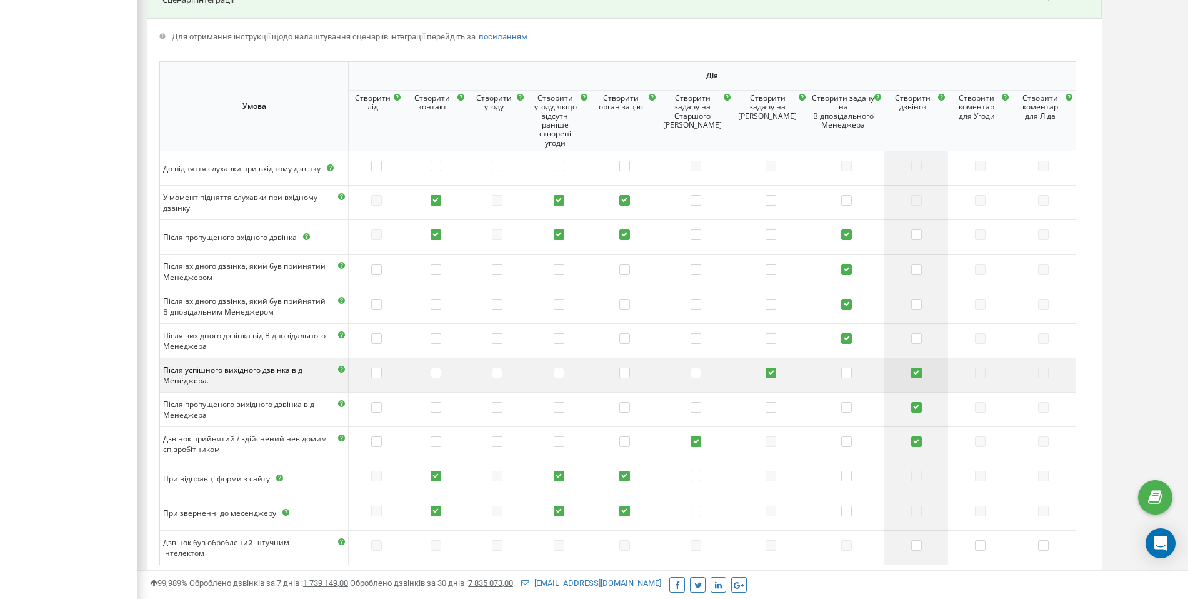
drag, startPoint x: 913, startPoint y: 339, endPoint x: 912, endPoint y: 369, distance: 30.0
click at [694, 369] on label at bounding box center [916, 373] width 11 height 12
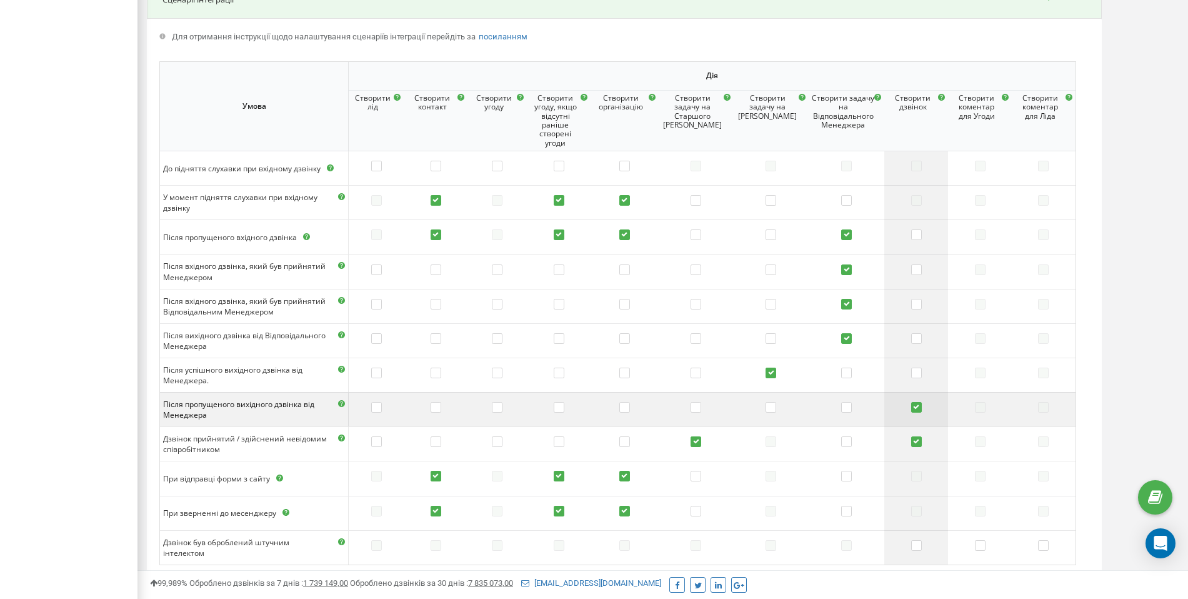
click at [694, 398] on label at bounding box center [916, 408] width 11 height 12
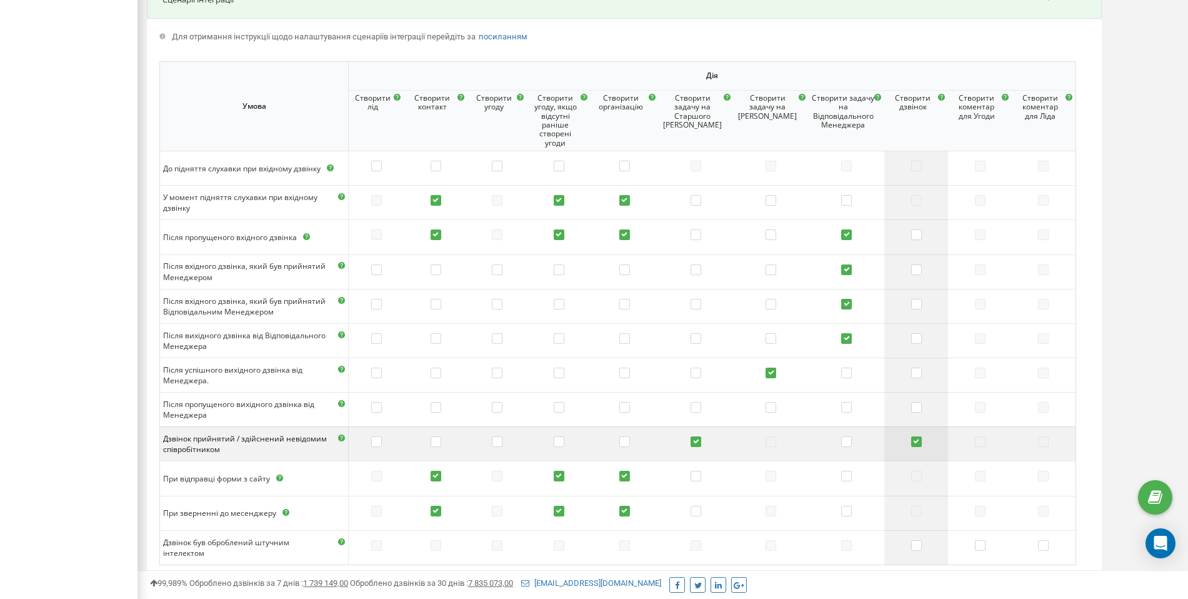
click at [694, 398] on label at bounding box center [916, 442] width 11 height 12
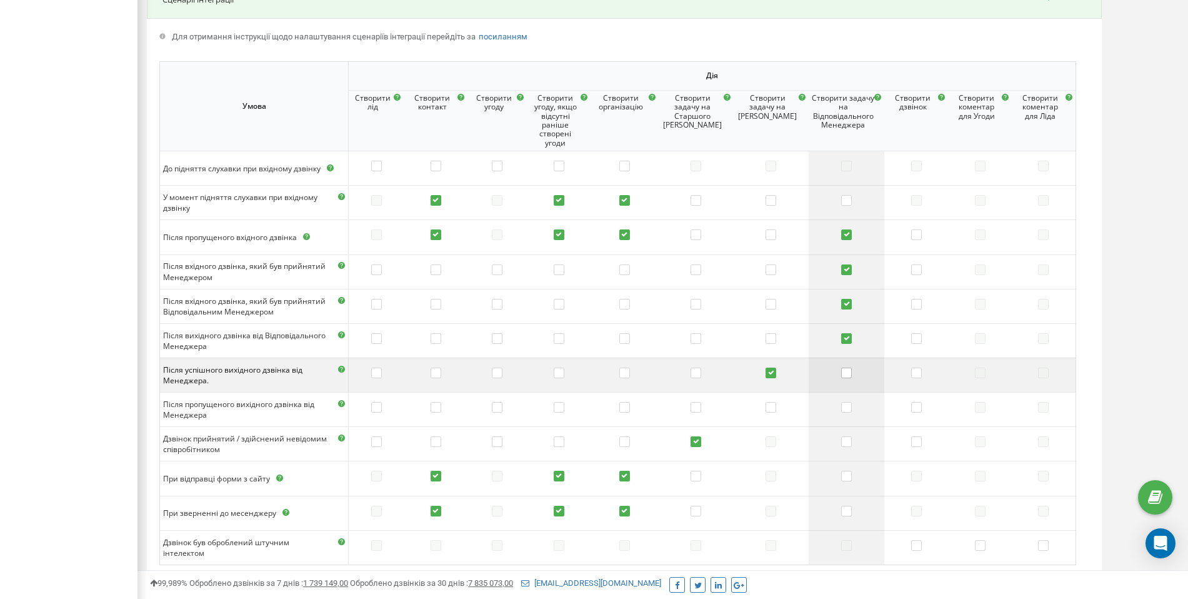
click at [694, 372] on label at bounding box center [846, 373] width 11 height 12
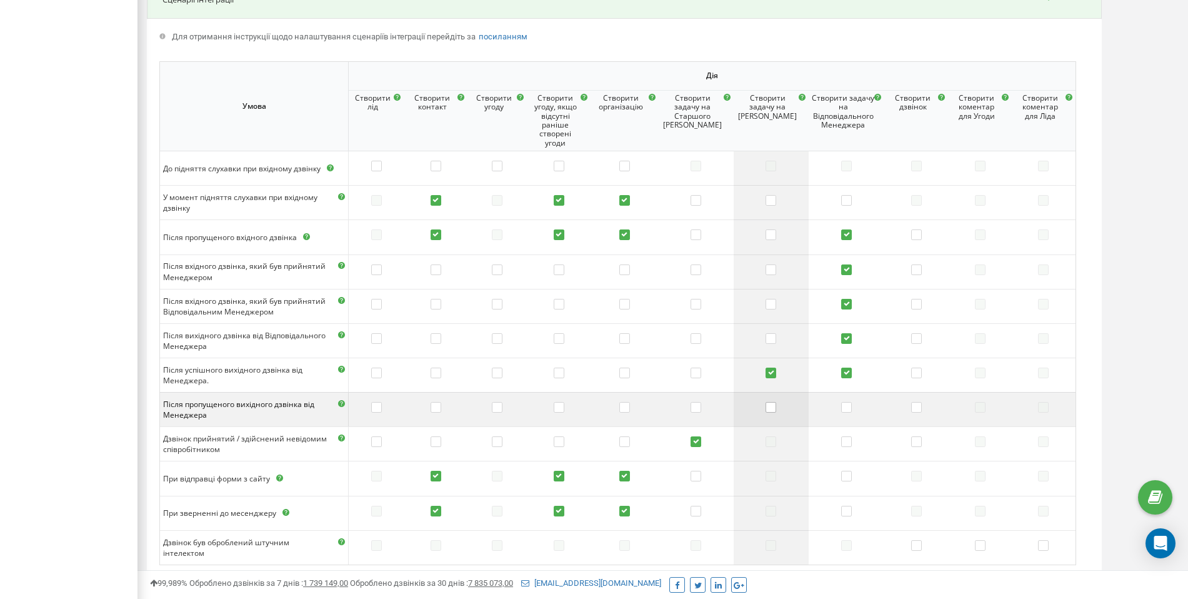
click at [694, 398] on label at bounding box center [771, 408] width 11 height 12
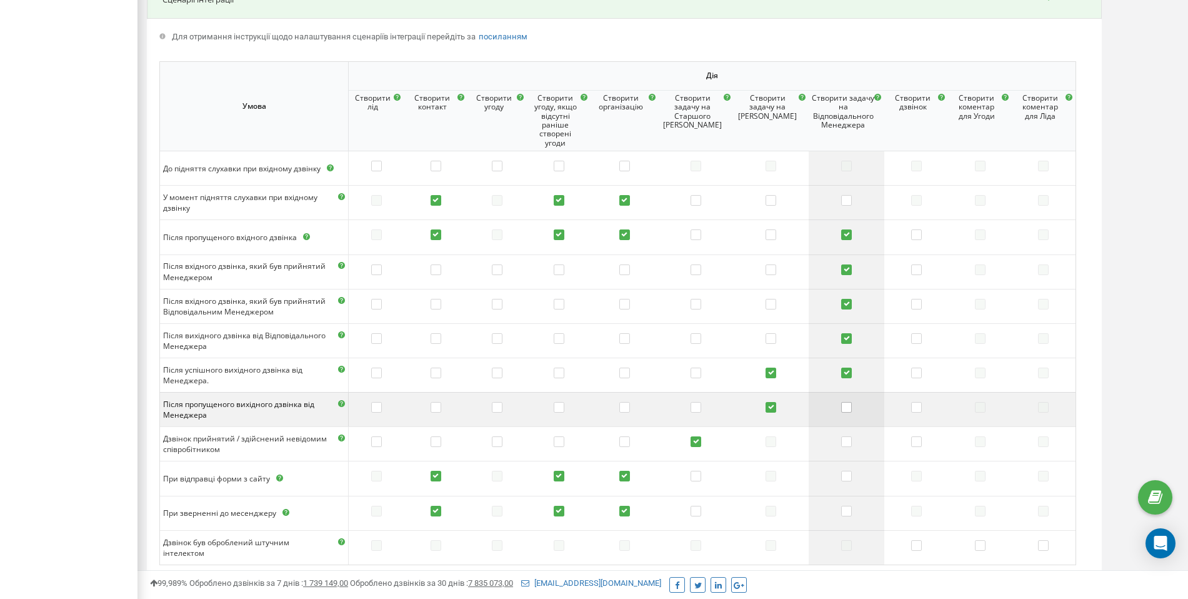
click at [694, 398] on label at bounding box center [846, 408] width 11 height 12
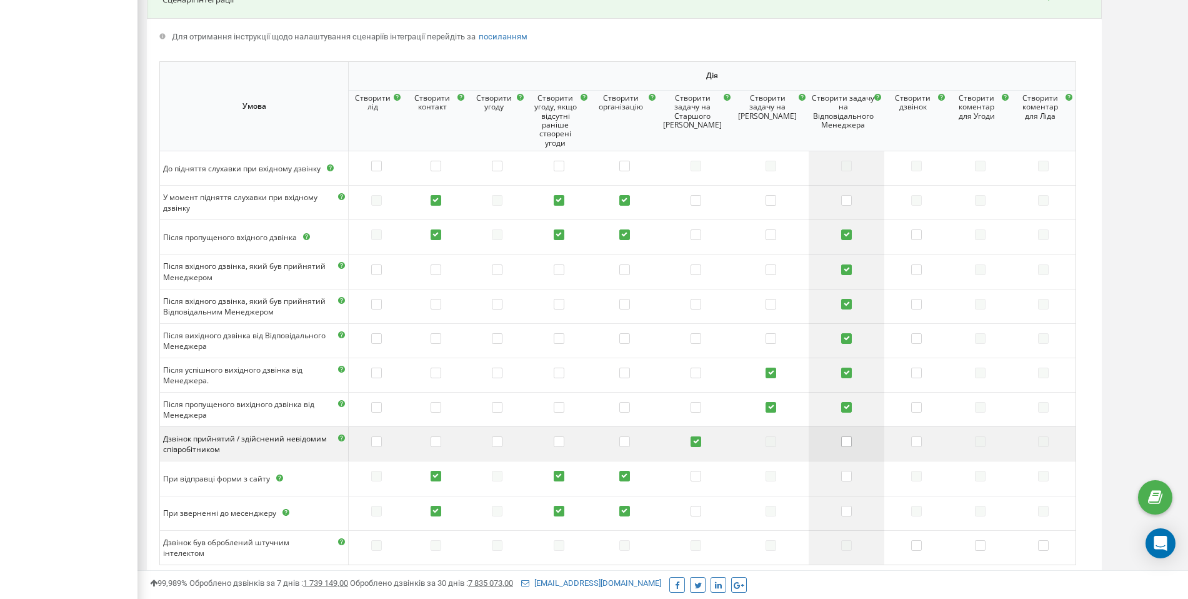
click at [694, 398] on label at bounding box center [846, 442] width 11 height 12
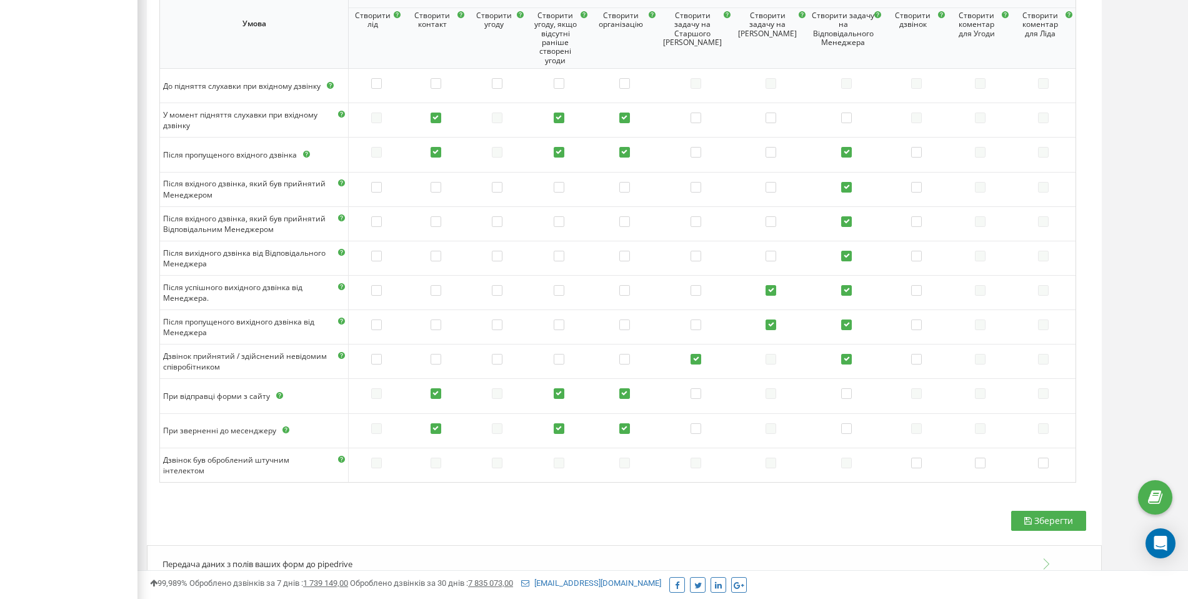
scroll to position [1812, 0]
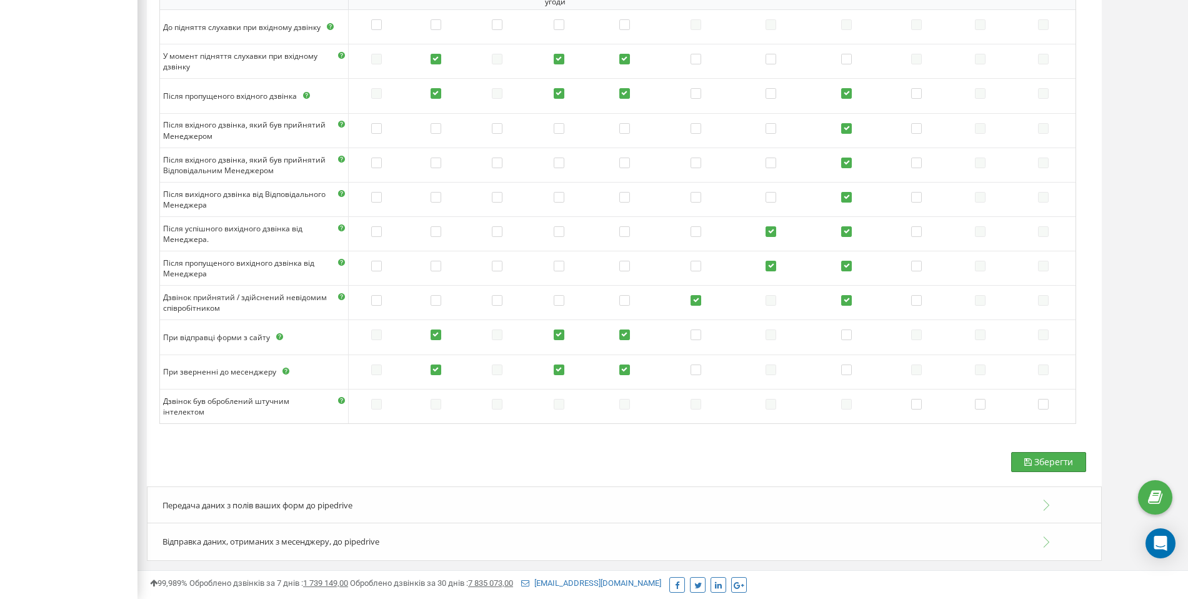
click at [694, 398] on button "Зберегти" at bounding box center [1048, 462] width 75 height 20
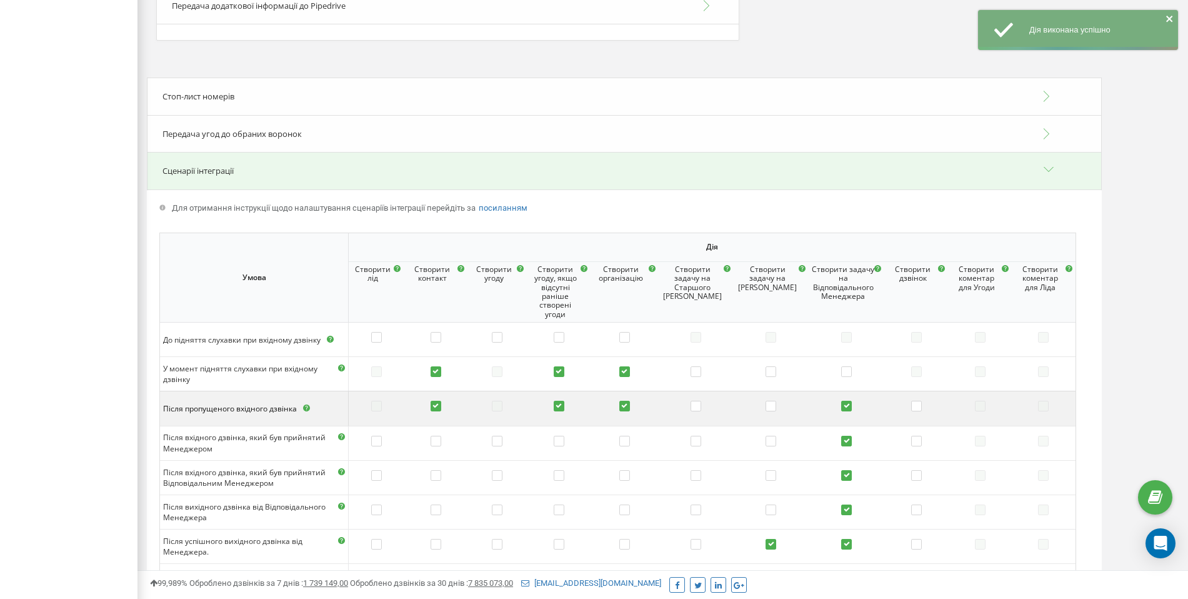
scroll to position [1266, 0]
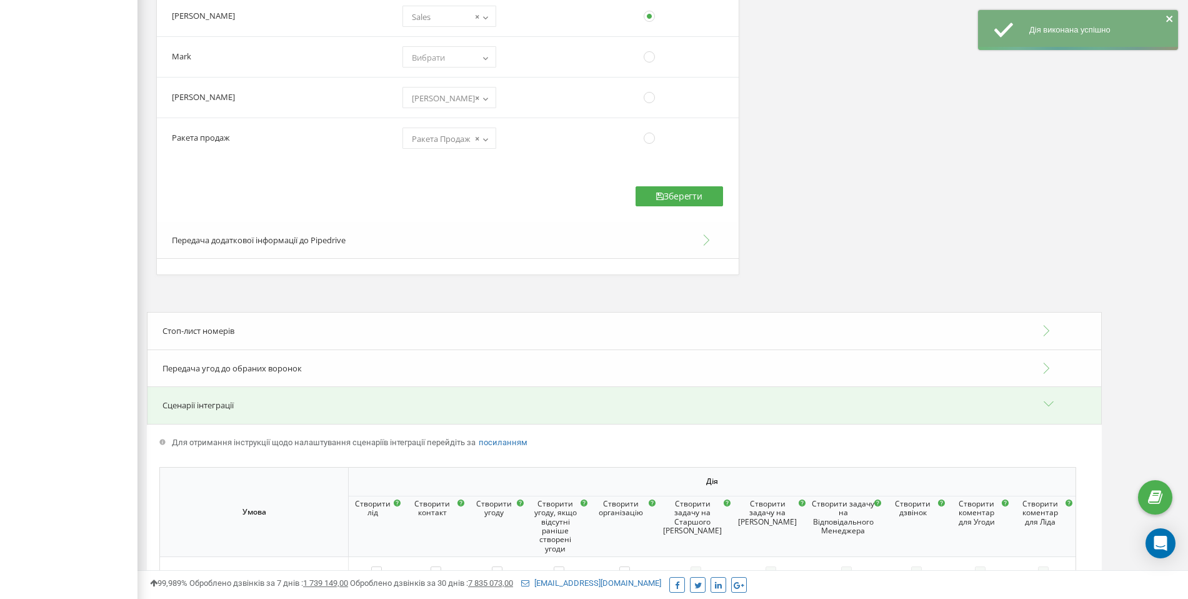
click at [211, 360] on div "Передача угод до обраних воронок" at bounding box center [624, 368] width 955 height 38
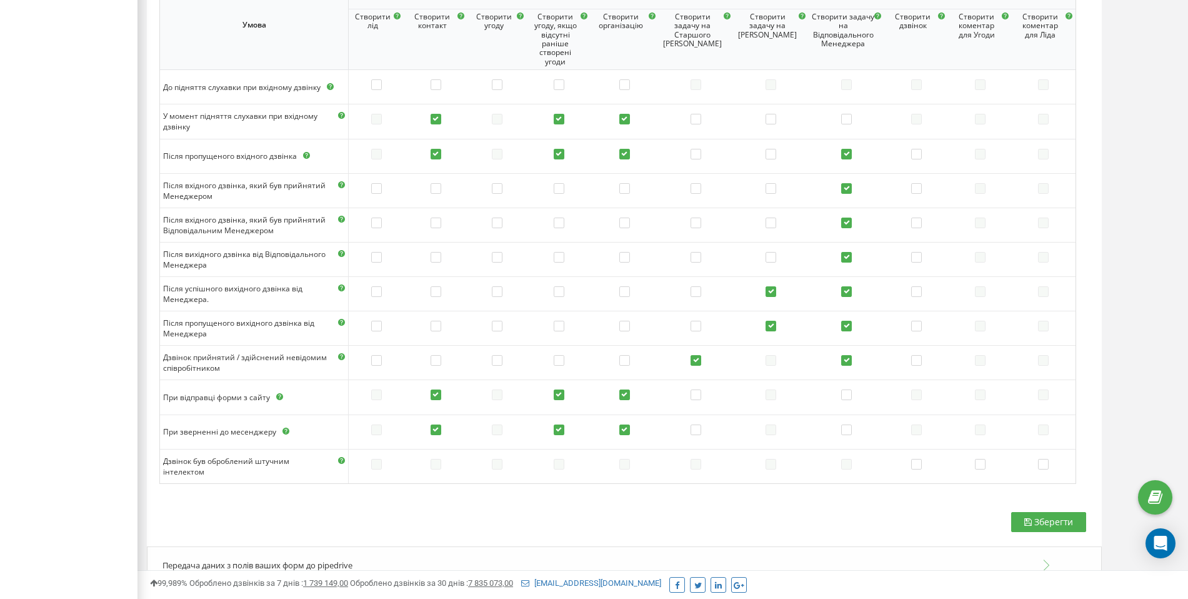
scroll to position [1928, 0]
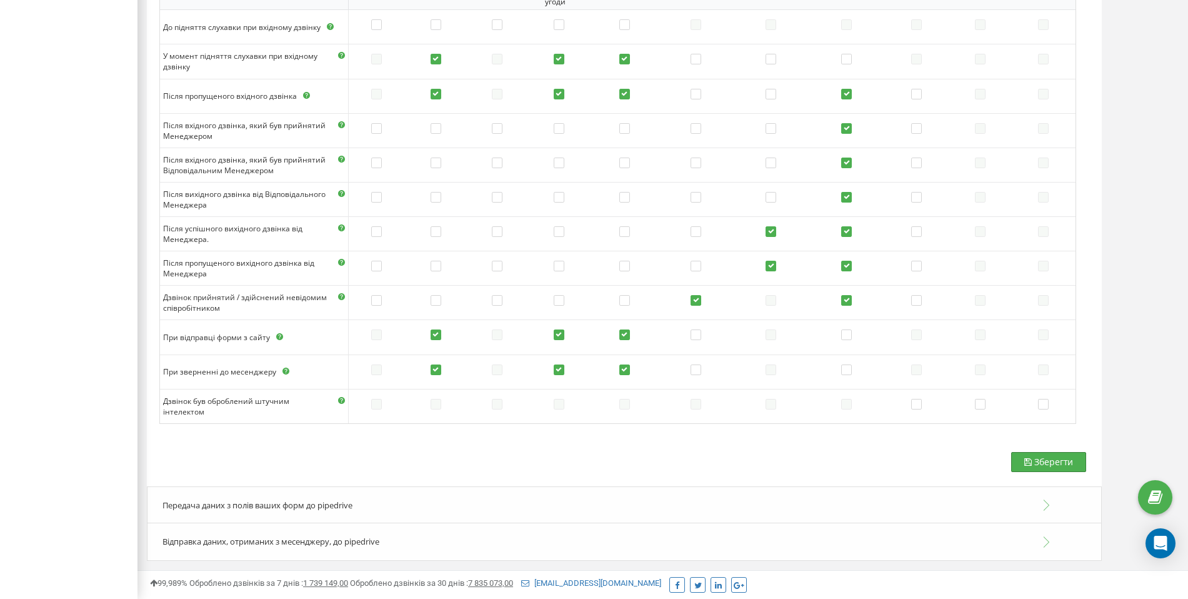
click at [694, 398] on span "Зберегти" at bounding box center [1053, 462] width 39 height 12
